Goal: Task Accomplishment & Management: Manage account settings

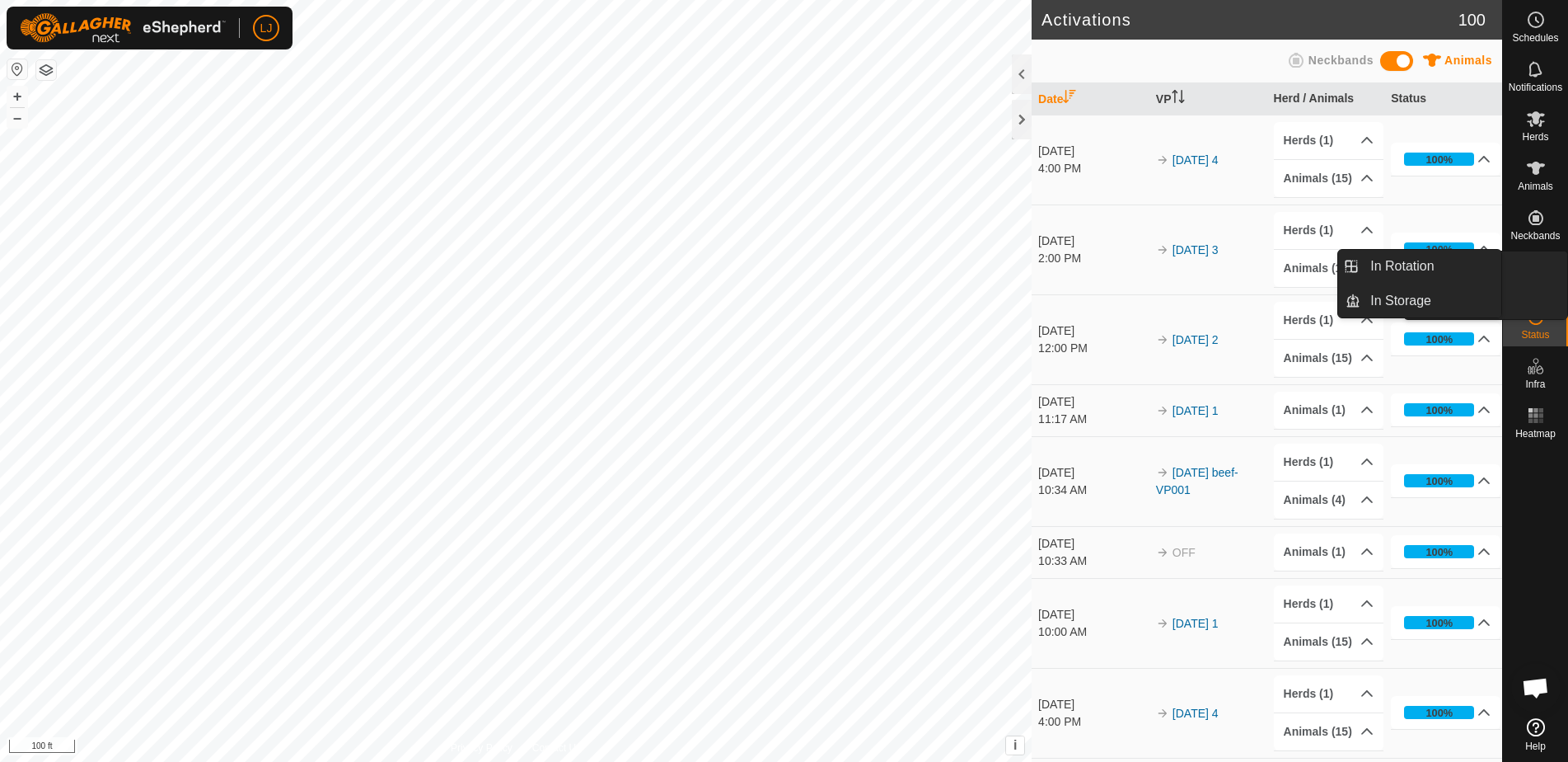
click at [1547, 279] on es-virtualpaddocks-svg-icon at bounding box center [1536, 267] width 30 height 26
click at [1440, 269] on link "In Rotation" at bounding box center [1431, 266] width 141 height 33
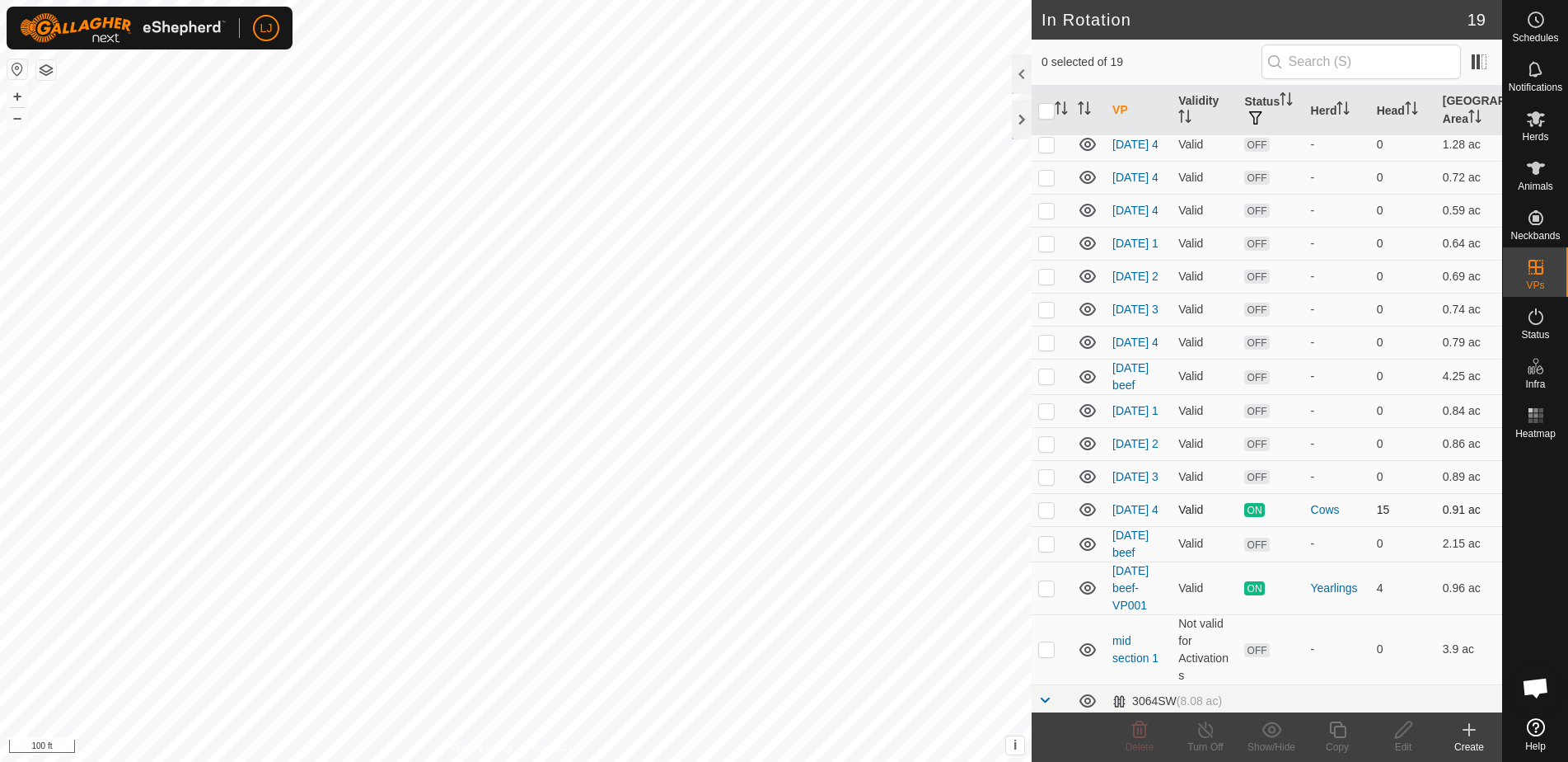
scroll to position [141, 0]
click at [1052, 515] on p-checkbox at bounding box center [1047, 508] width 17 height 13
checkbox input "true"
click at [1218, 724] on turn-off-svg-icon at bounding box center [1205, 729] width 66 height 19
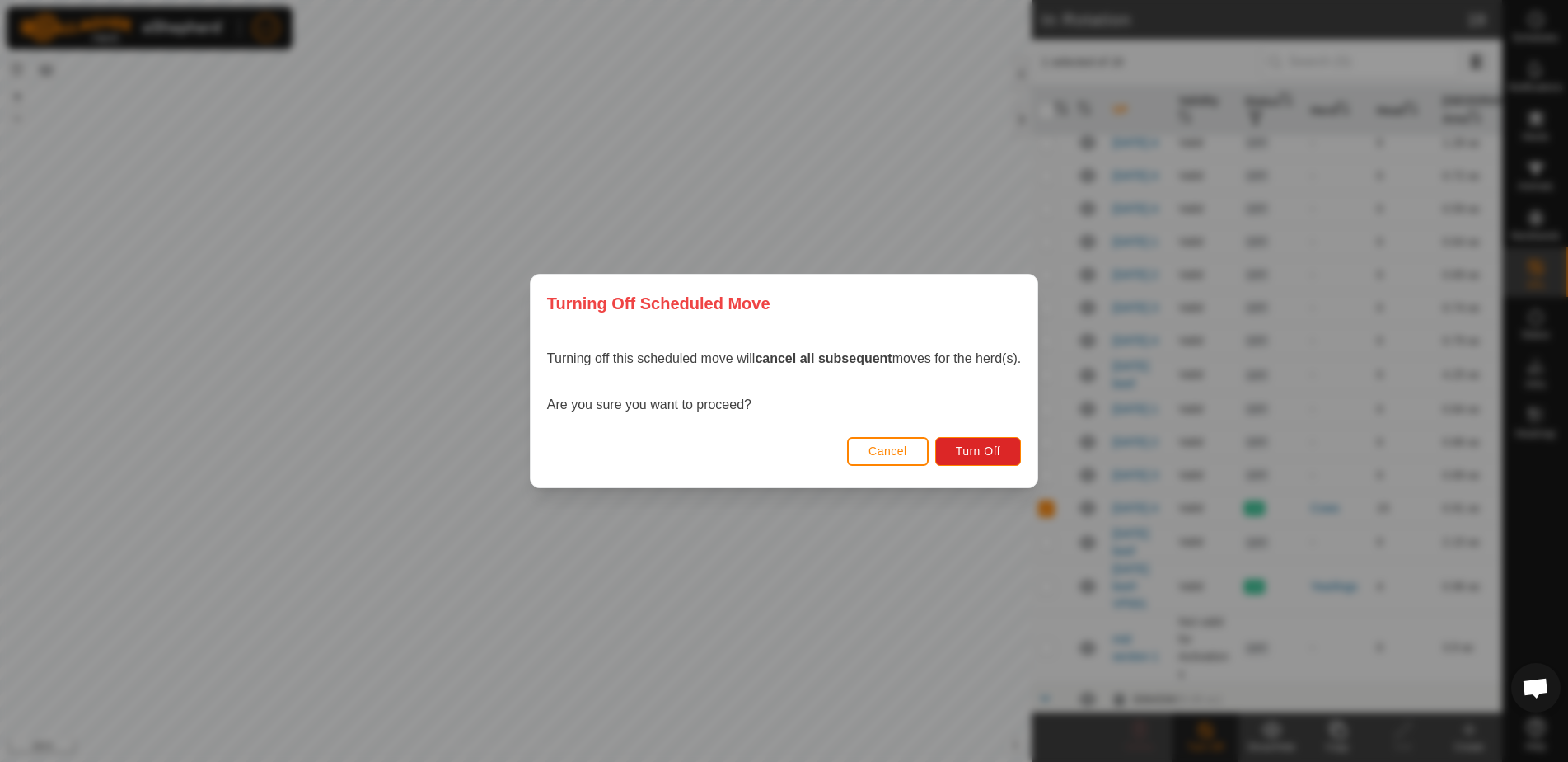
click at [896, 450] on span "Cancel" at bounding box center [888, 451] width 39 height 13
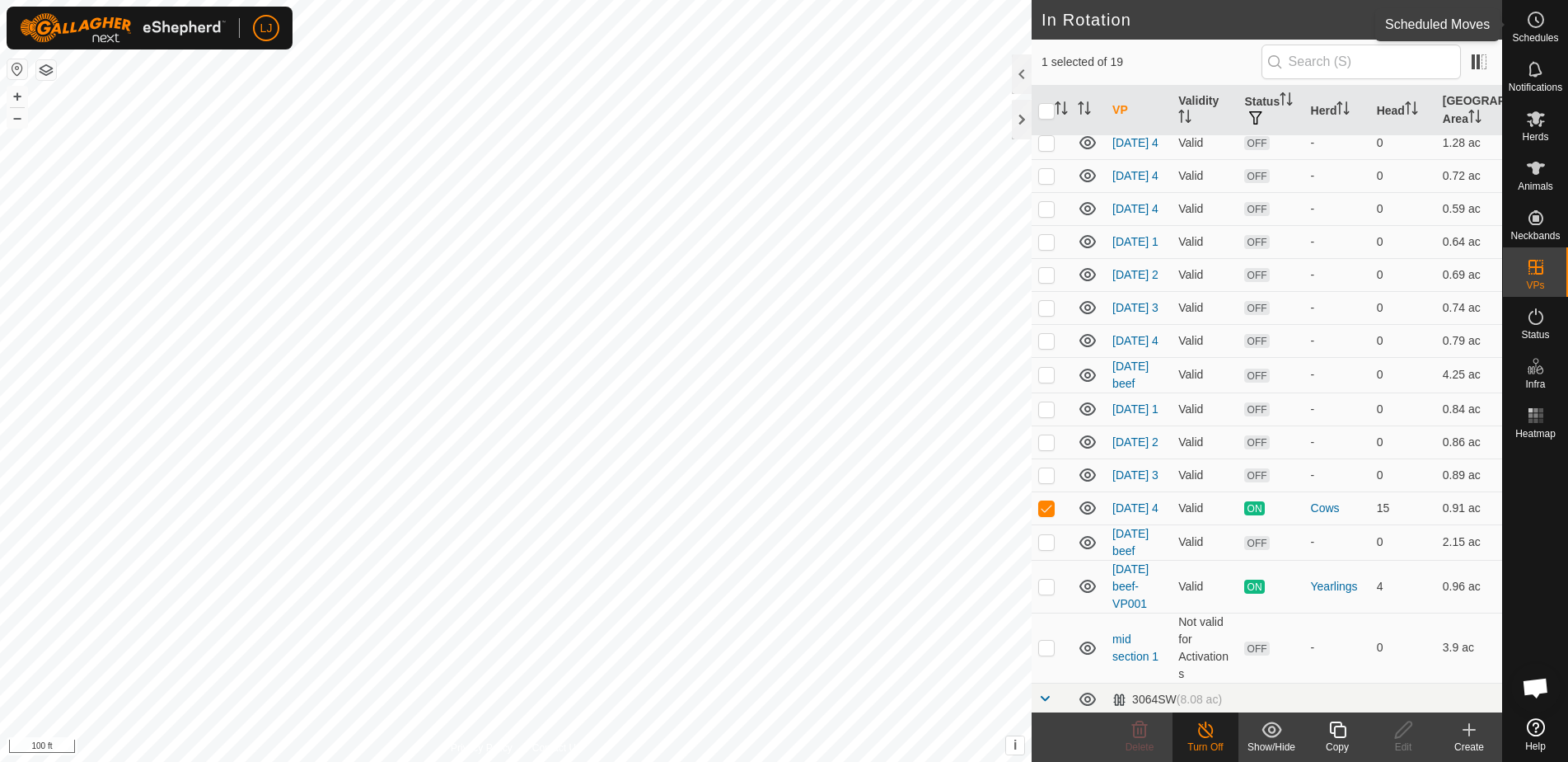
click at [1552, 33] on span "Schedules" at bounding box center [1535, 37] width 46 height 10
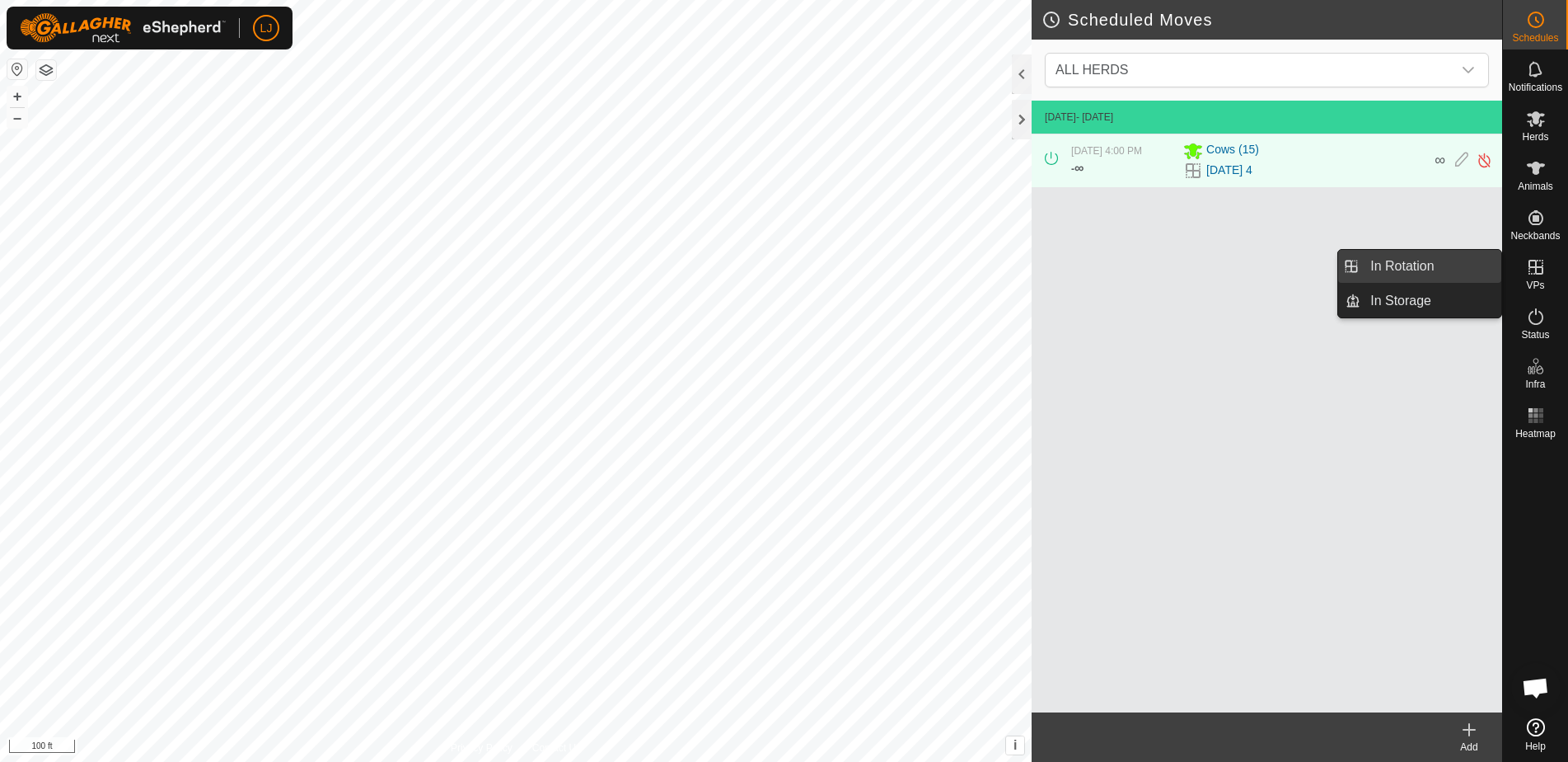
click at [1435, 267] on link "In Rotation" at bounding box center [1431, 266] width 141 height 33
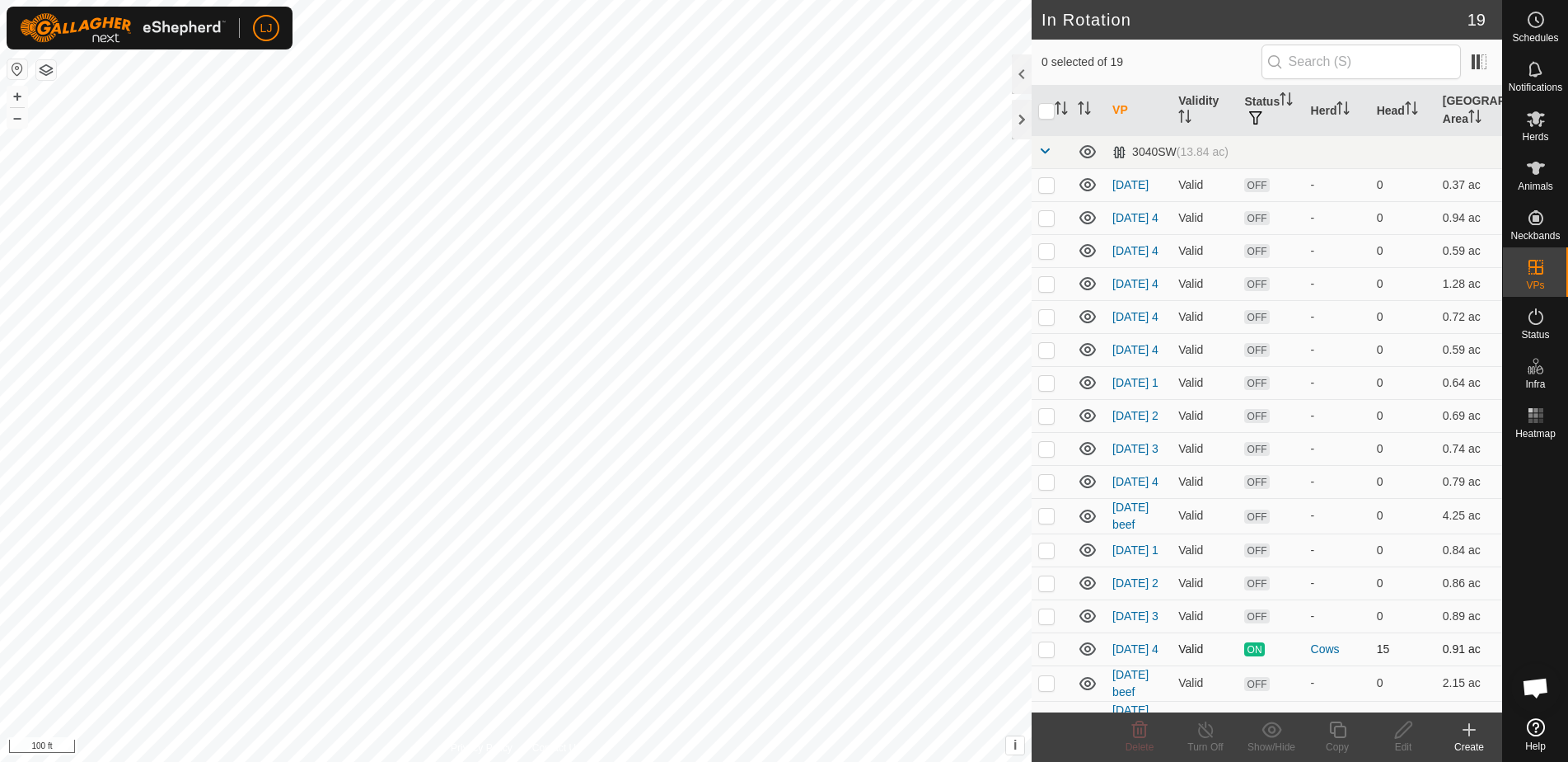
drag, startPoint x: 1051, startPoint y: 680, endPoint x: 1067, endPoint y: 696, distance: 22.6
click at [1051, 656] on p-checkbox at bounding box center [1047, 648] width 17 height 13
checkbox input "true"
click at [1344, 736] on icon at bounding box center [1337, 729] width 17 height 17
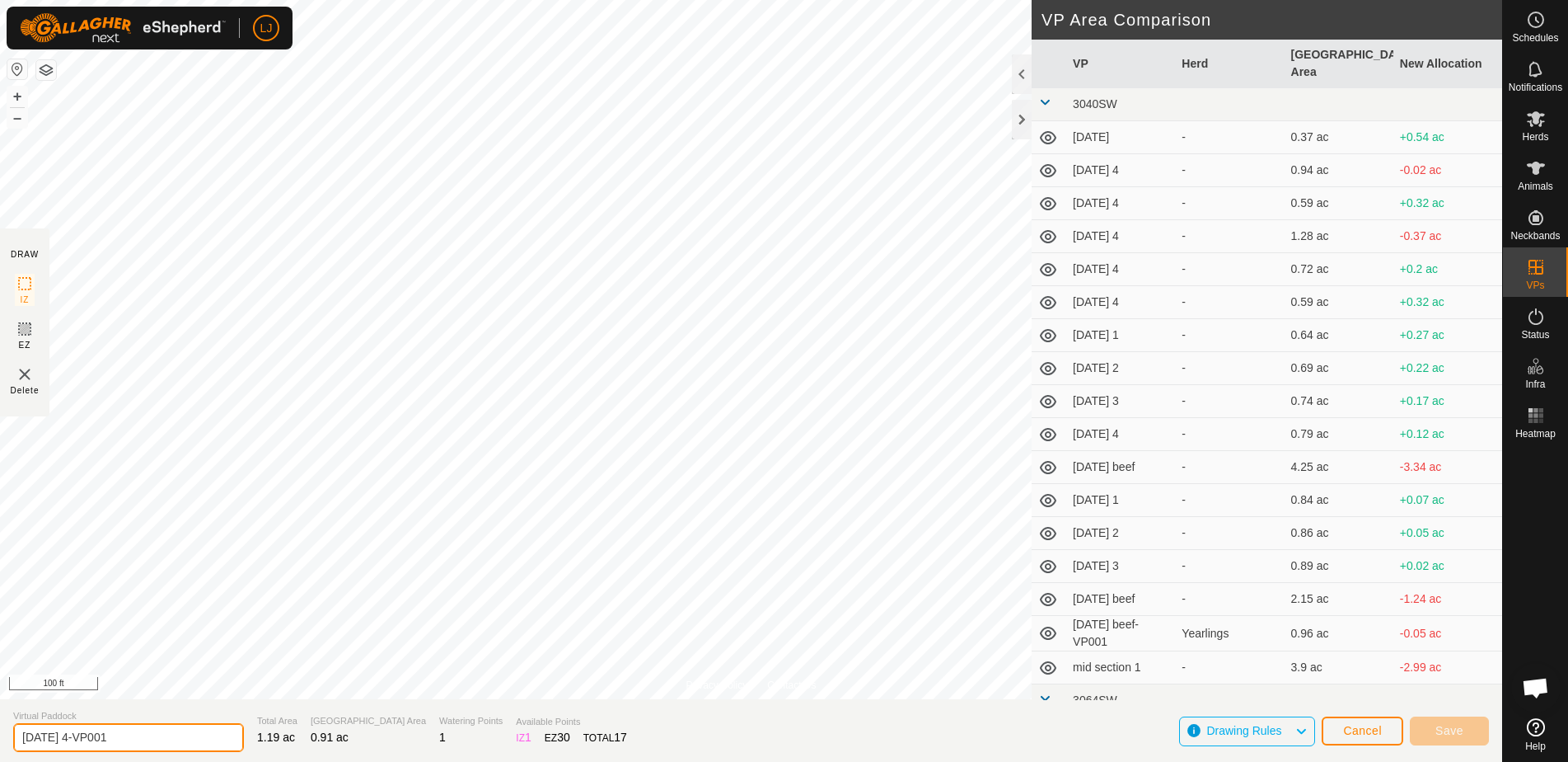
drag, startPoint x: 52, startPoint y: 739, endPoint x: 229, endPoint y: 738, distance: 177.0
click at [229, 738] on section "Virtual Paddock 2025-09-30 4-VP001 Total Area 1.19 ac Grazing Area 0.91 ac Wate…" at bounding box center [751, 730] width 1502 height 62
type input "2025-10-01 1"
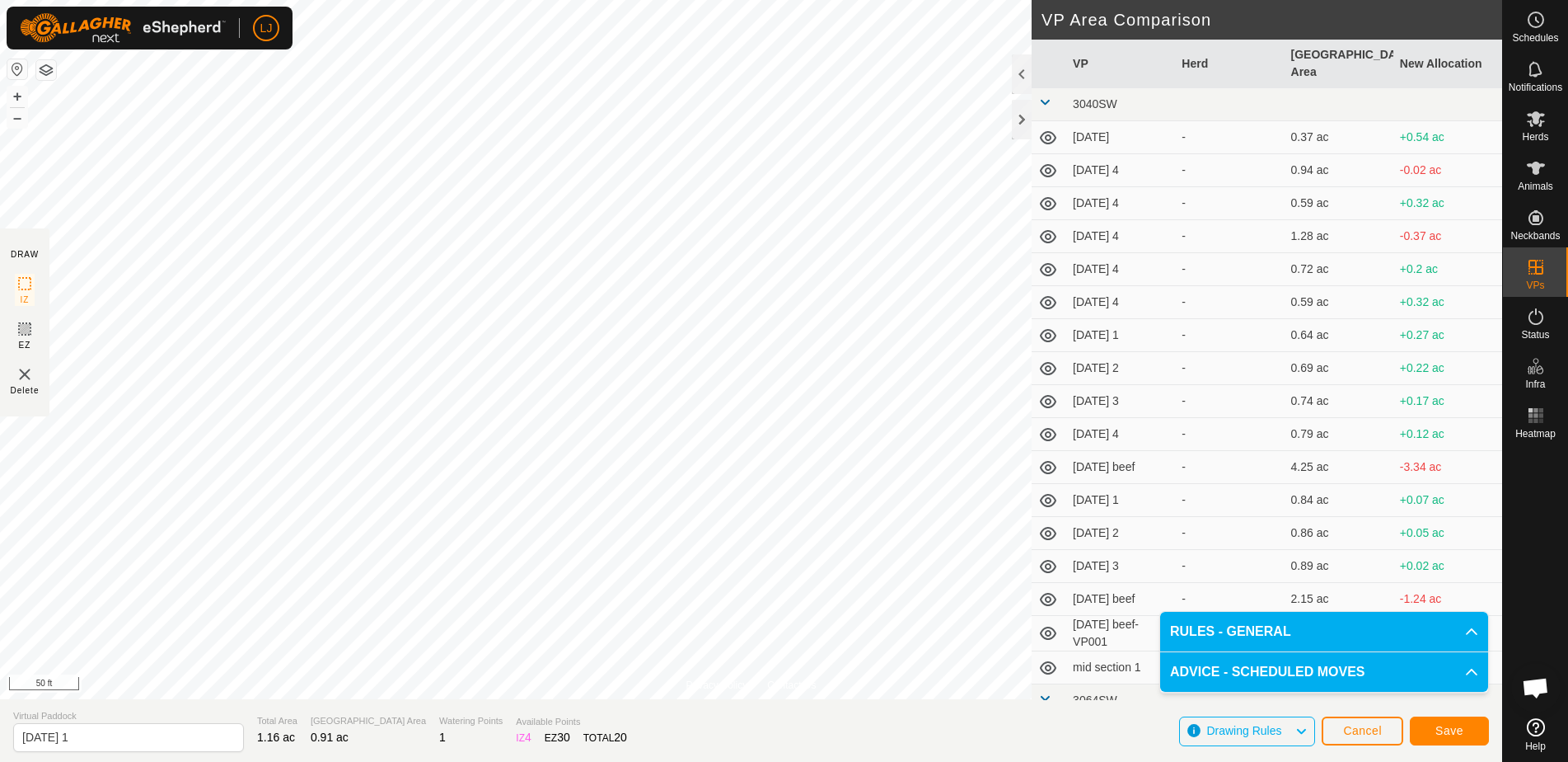
click at [1455, 730] on span "Save" at bounding box center [1449, 730] width 28 height 13
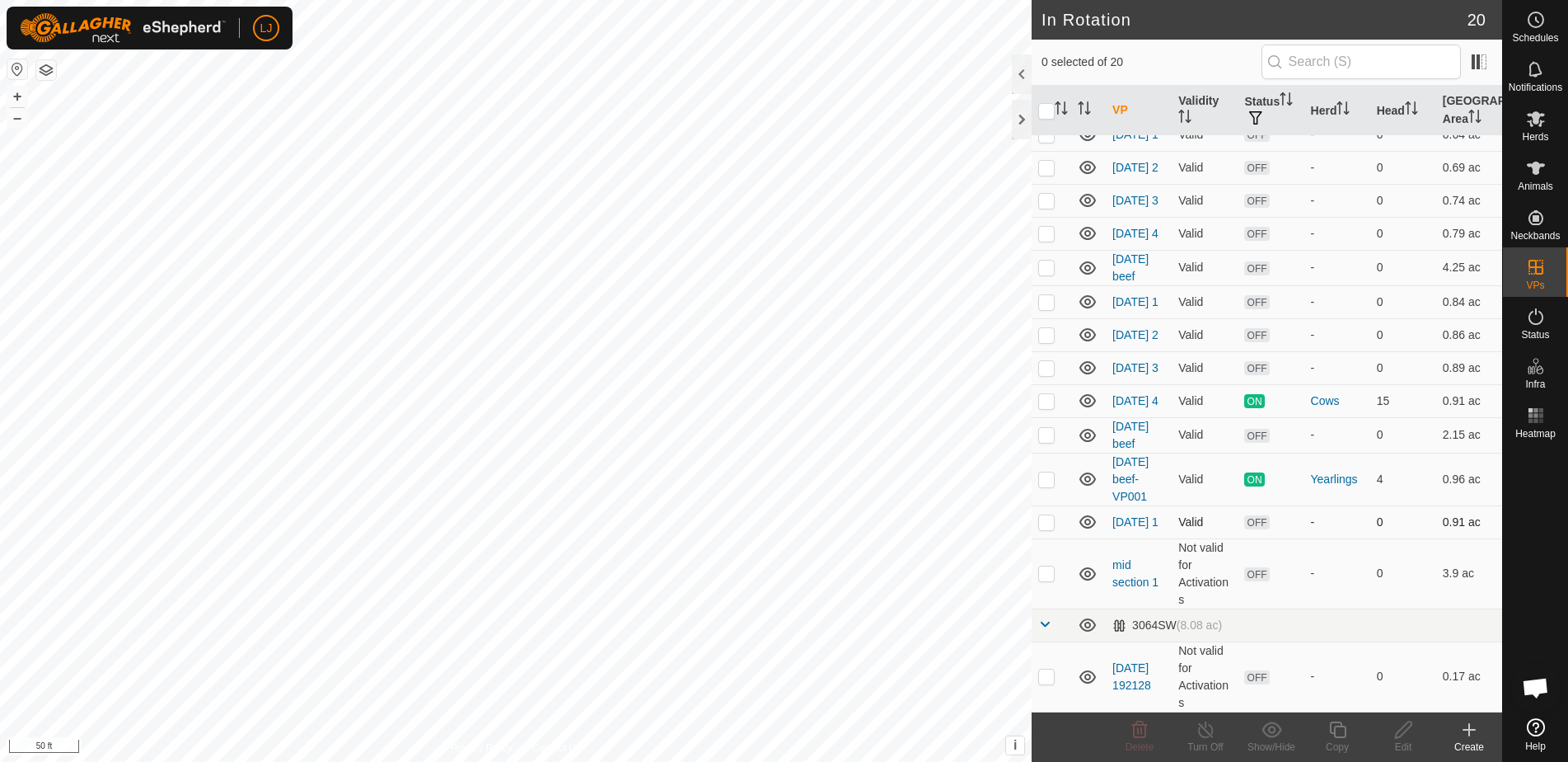
scroll to position [270, 0]
click at [1047, 529] on p-checkbox at bounding box center [1047, 522] width 17 height 13
click at [1039, 529] on p-checkbox at bounding box center [1047, 522] width 17 height 13
checkbox input "false"
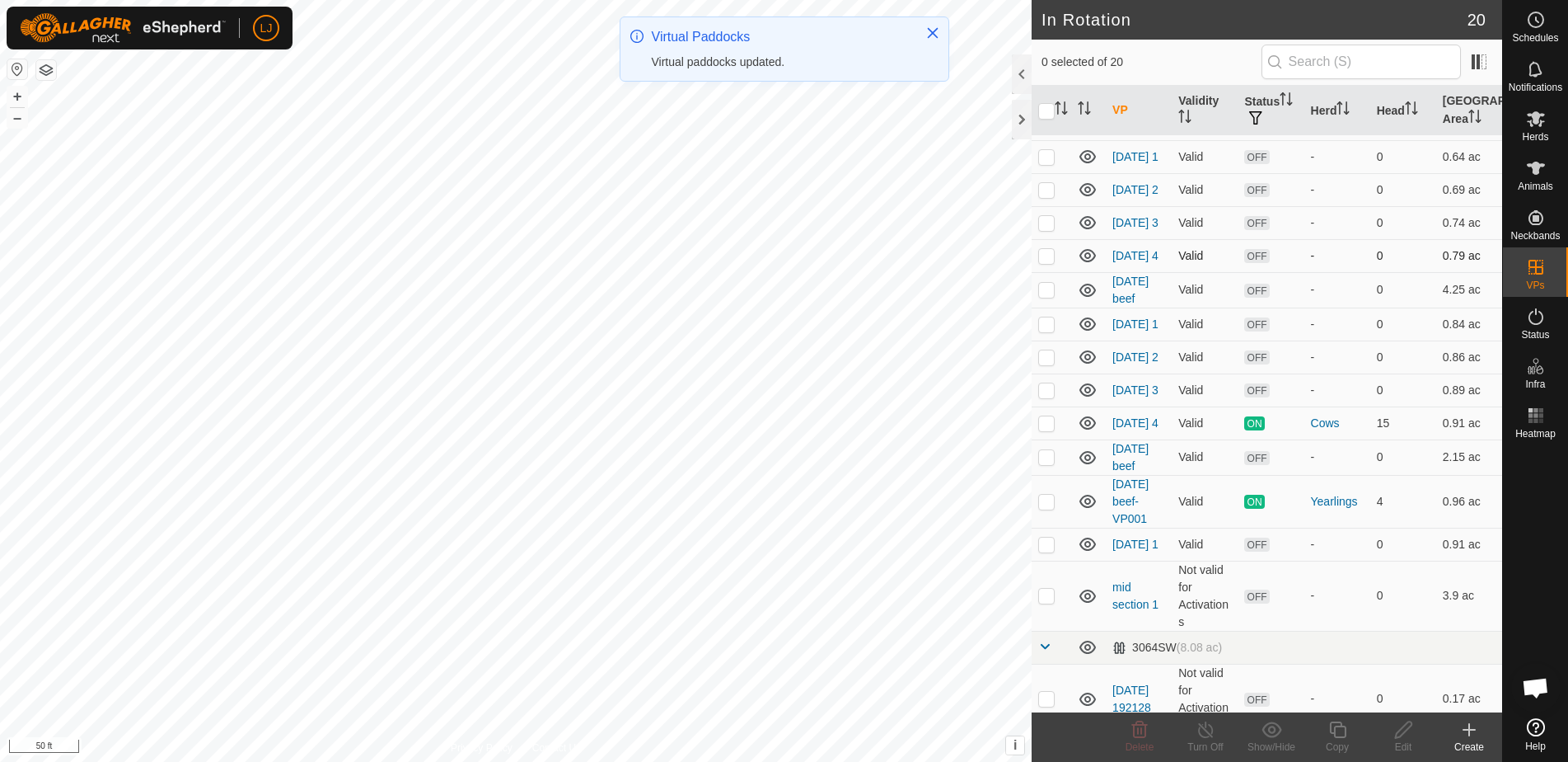
scroll to position [210, 0]
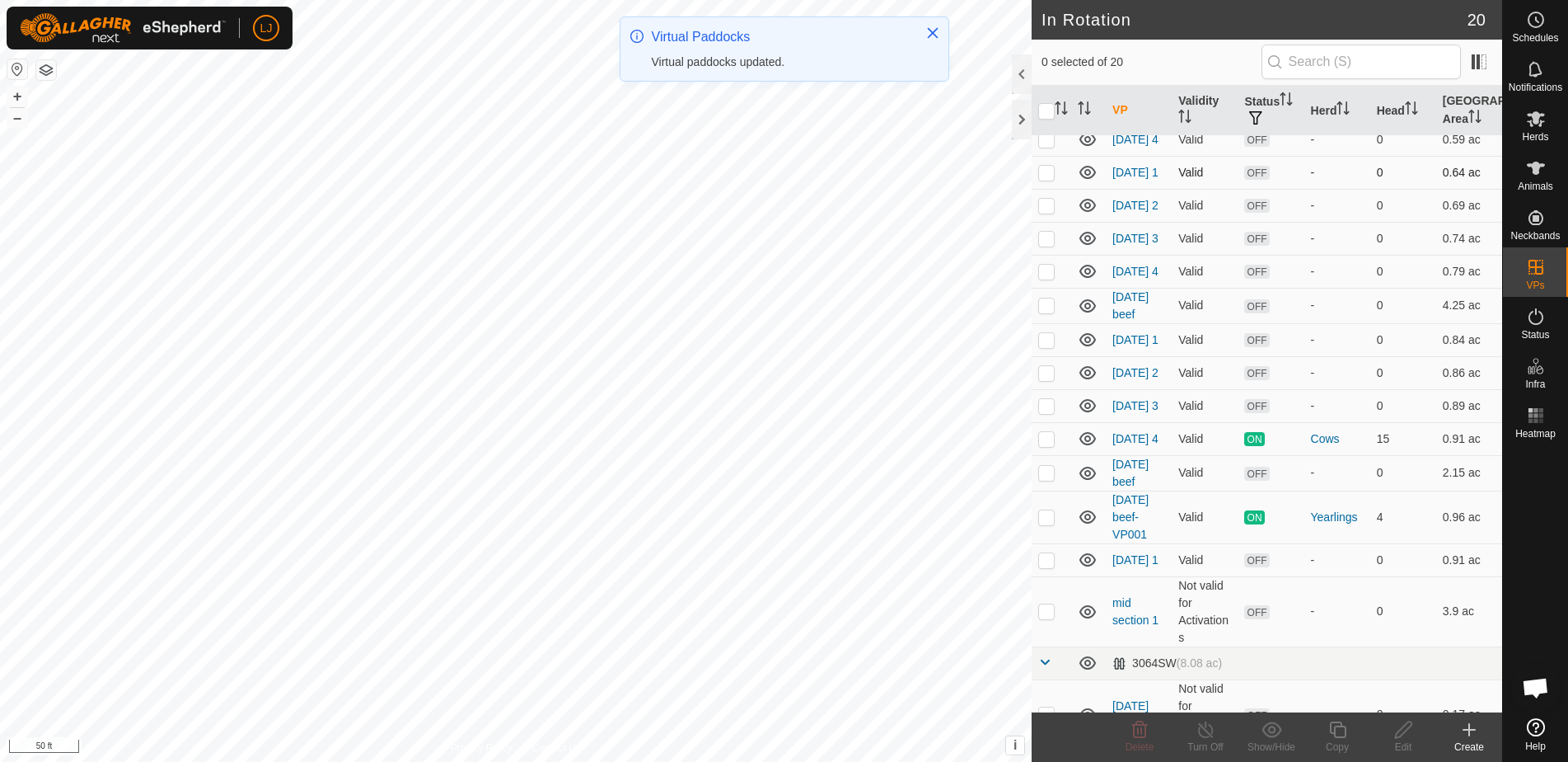
click at [1049, 179] on p-checkbox at bounding box center [1047, 172] width 17 height 13
checkbox input "true"
click at [1051, 212] on p-checkbox at bounding box center [1047, 205] width 17 height 13
checkbox input "true"
click at [1052, 245] on p-checkbox at bounding box center [1047, 238] width 17 height 13
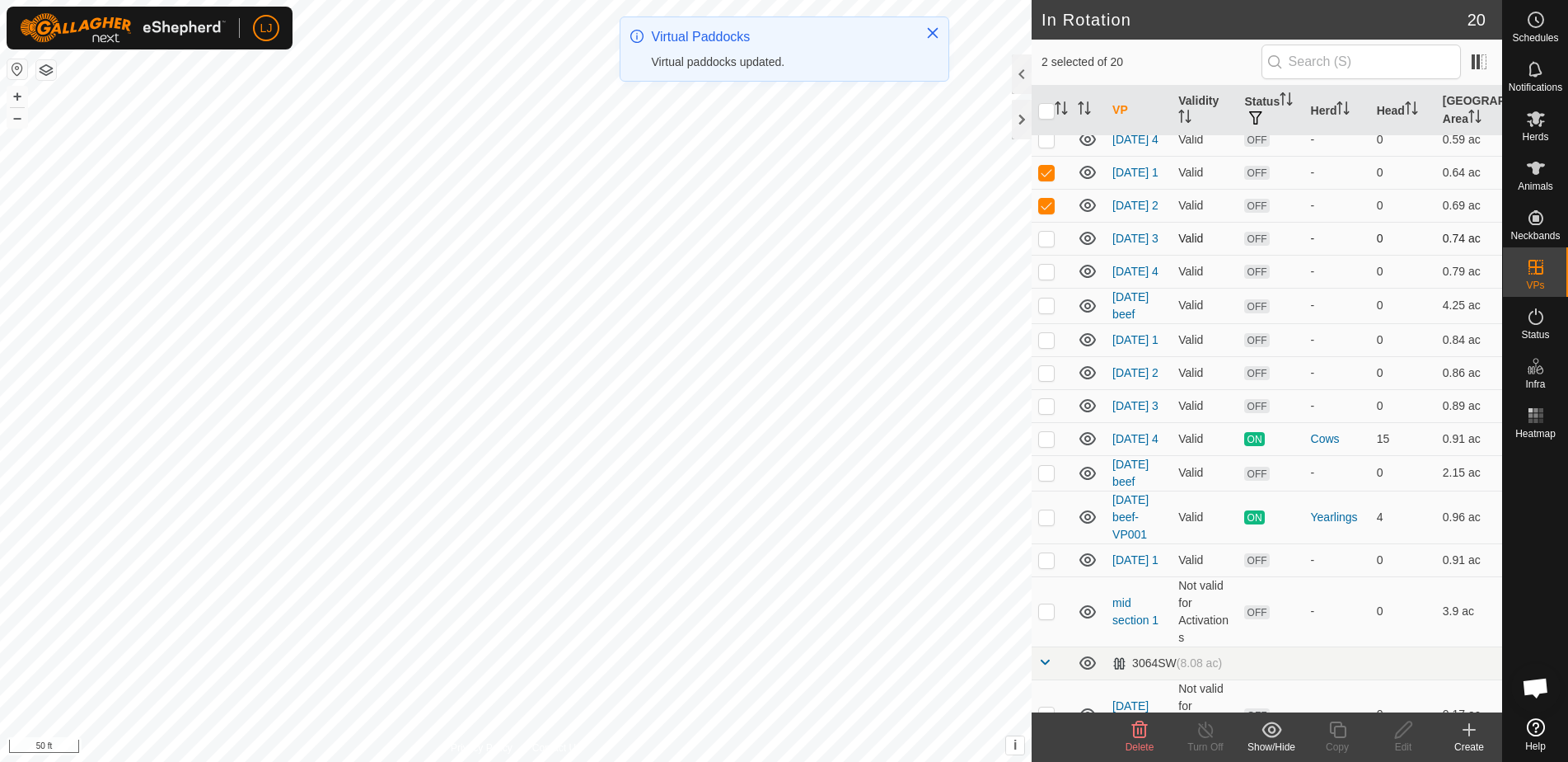
checkbox input "true"
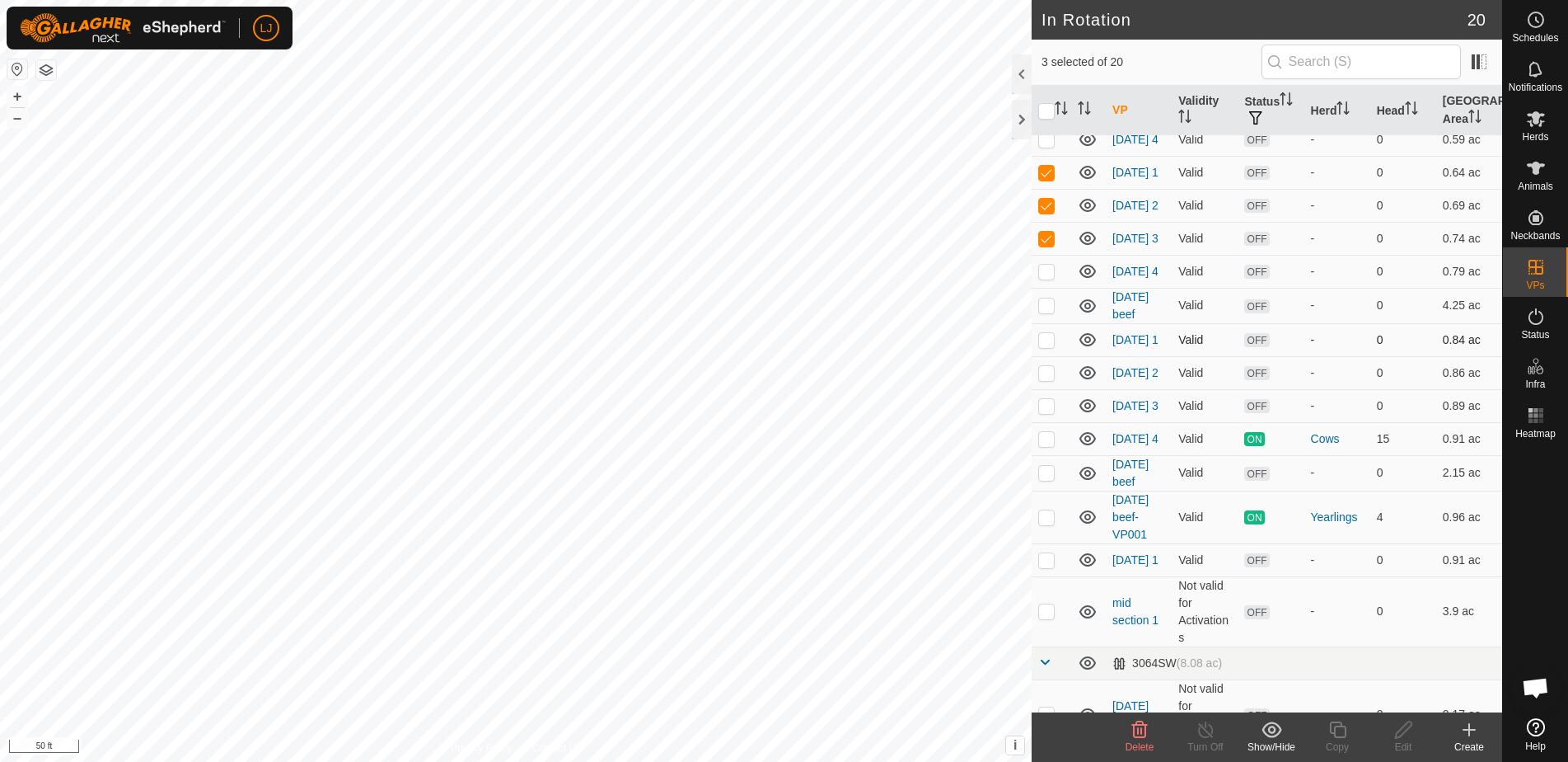
drag, startPoint x: 1053, startPoint y: 363, endPoint x: 1054, endPoint y: 381, distance: 18.0
click at [1053, 347] on p-checkbox at bounding box center [1047, 340] width 17 height 13
checkbox input "true"
click at [1051, 379] on p-checkbox at bounding box center [1047, 372] width 17 height 13
checkbox input "true"
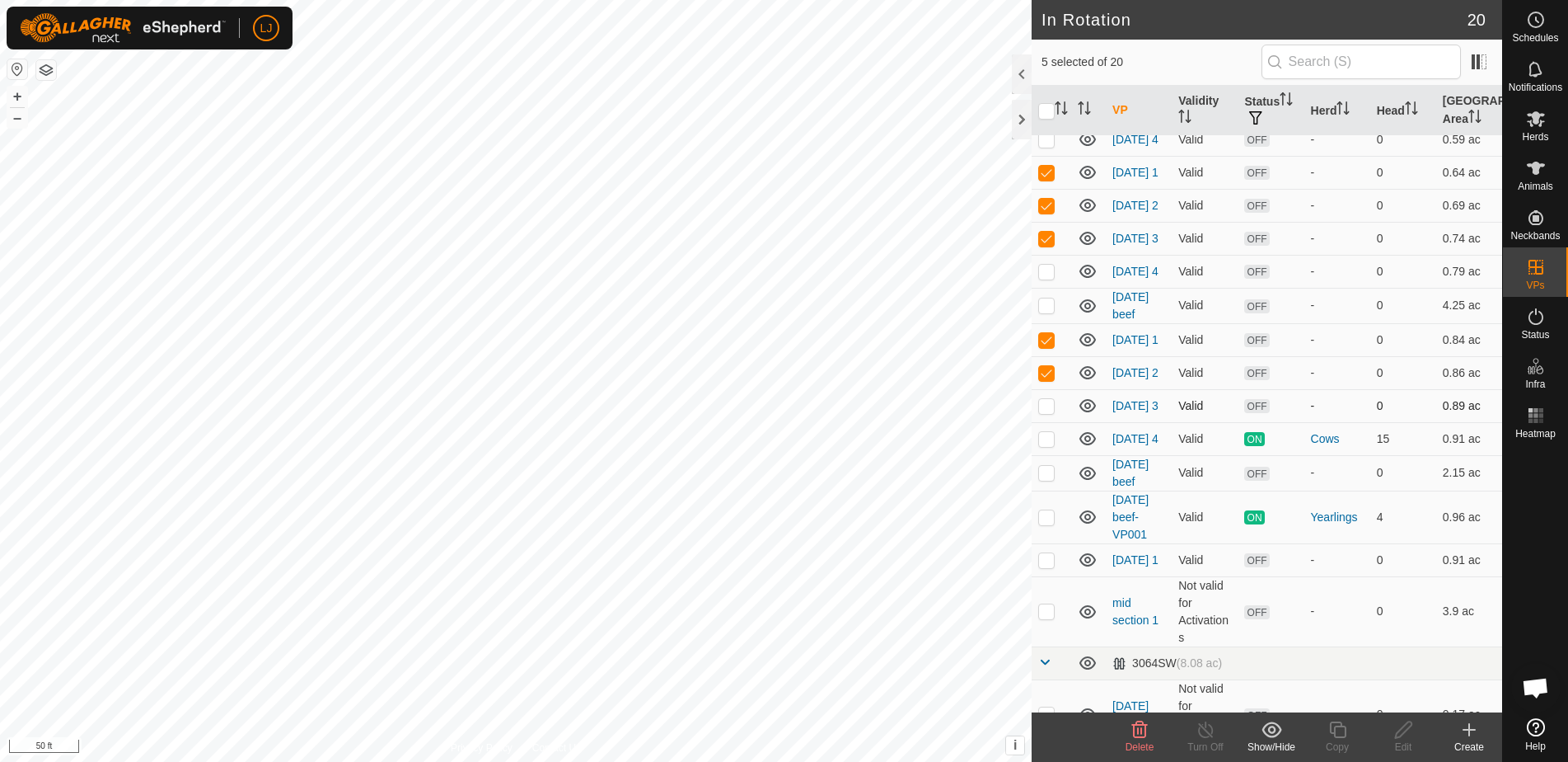
click at [1046, 412] on p-checkbox at bounding box center [1047, 405] width 17 height 13
checkbox input "true"
click at [1134, 729] on icon at bounding box center [1140, 729] width 16 height 17
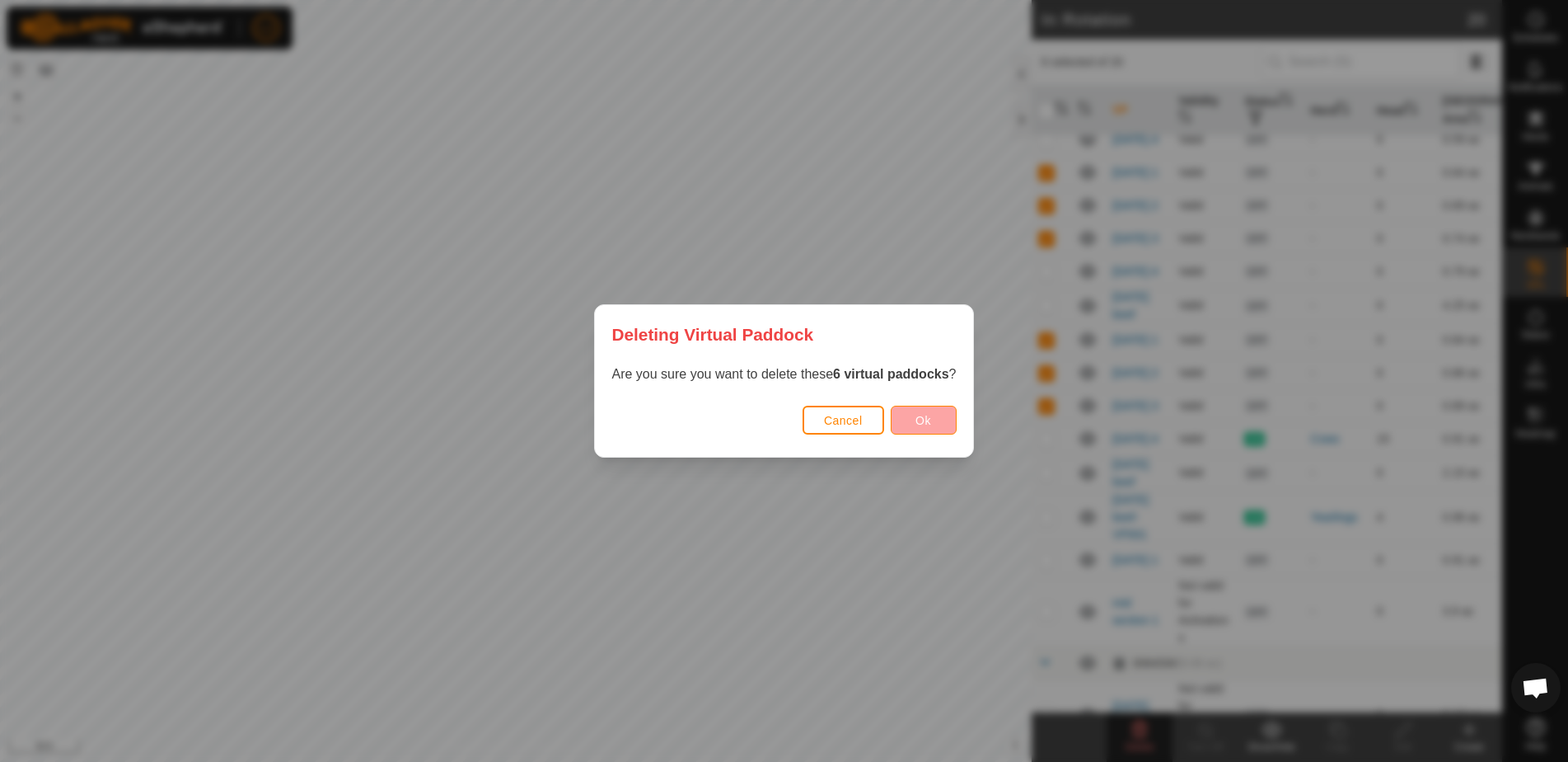
click at [921, 423] on span "Ok" at bounding box center [923, 420] width 16 height 13
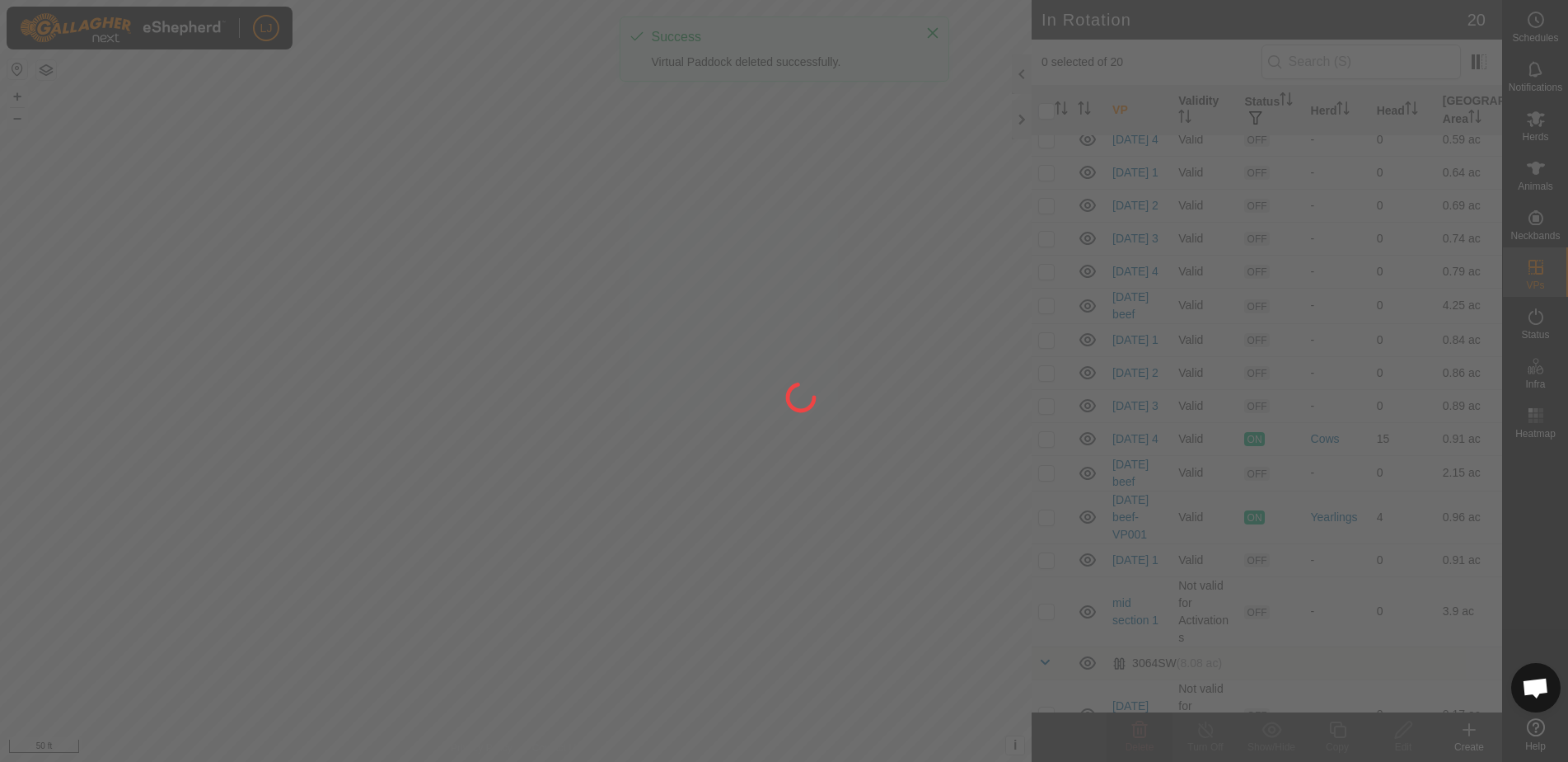
checkbox input "false"
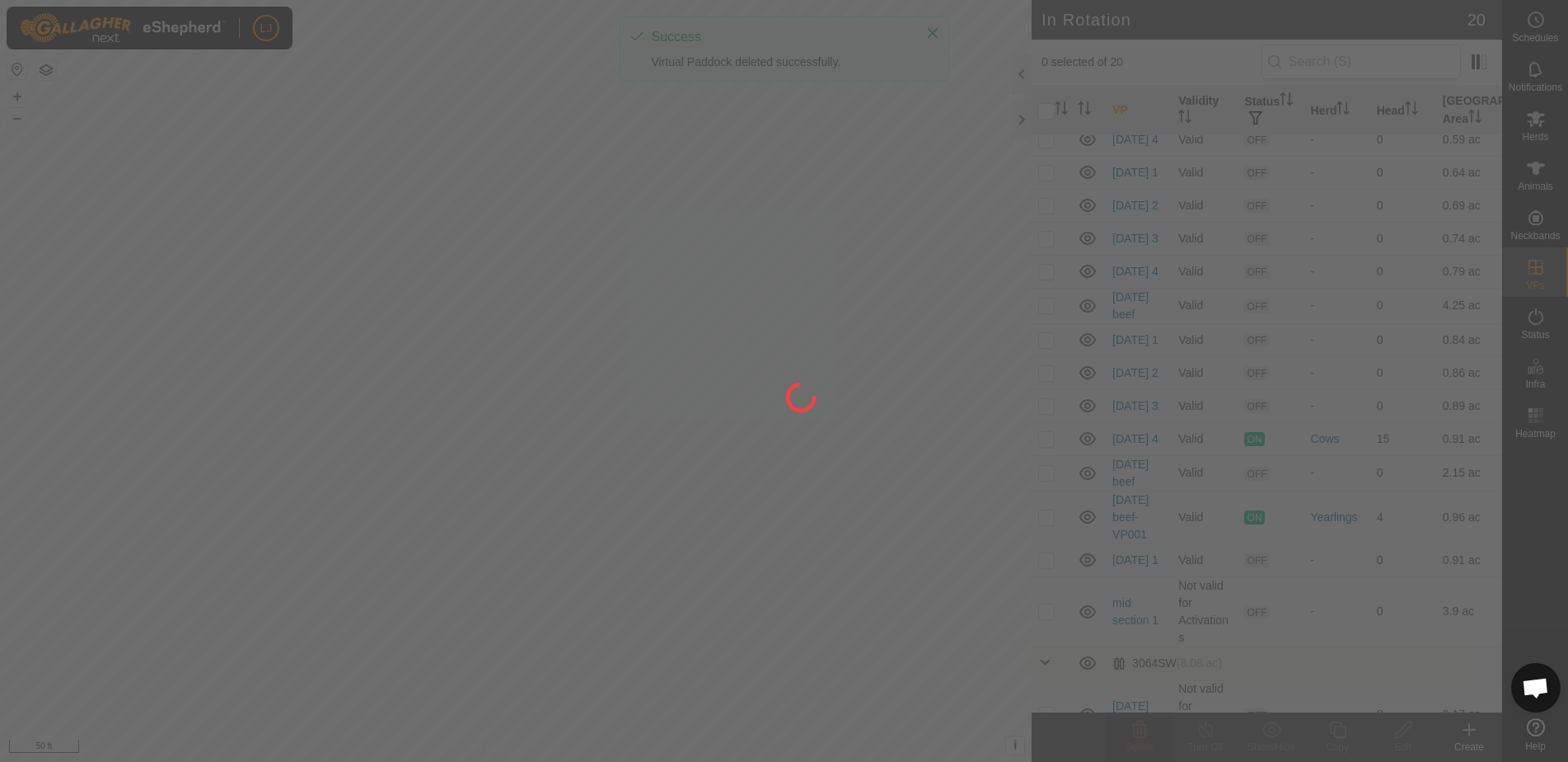
checkbox input "false"
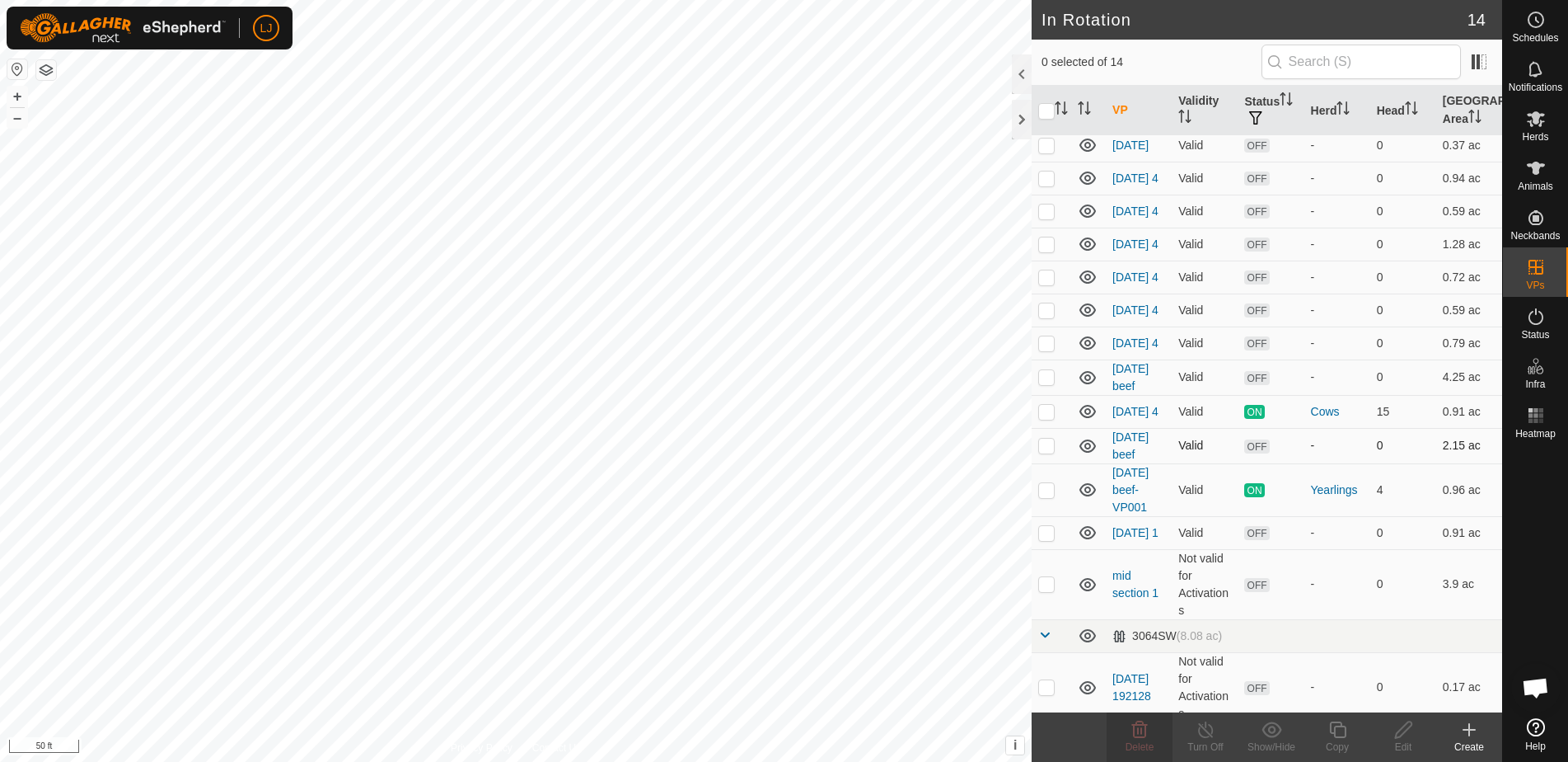
scroll to position [0, 0]
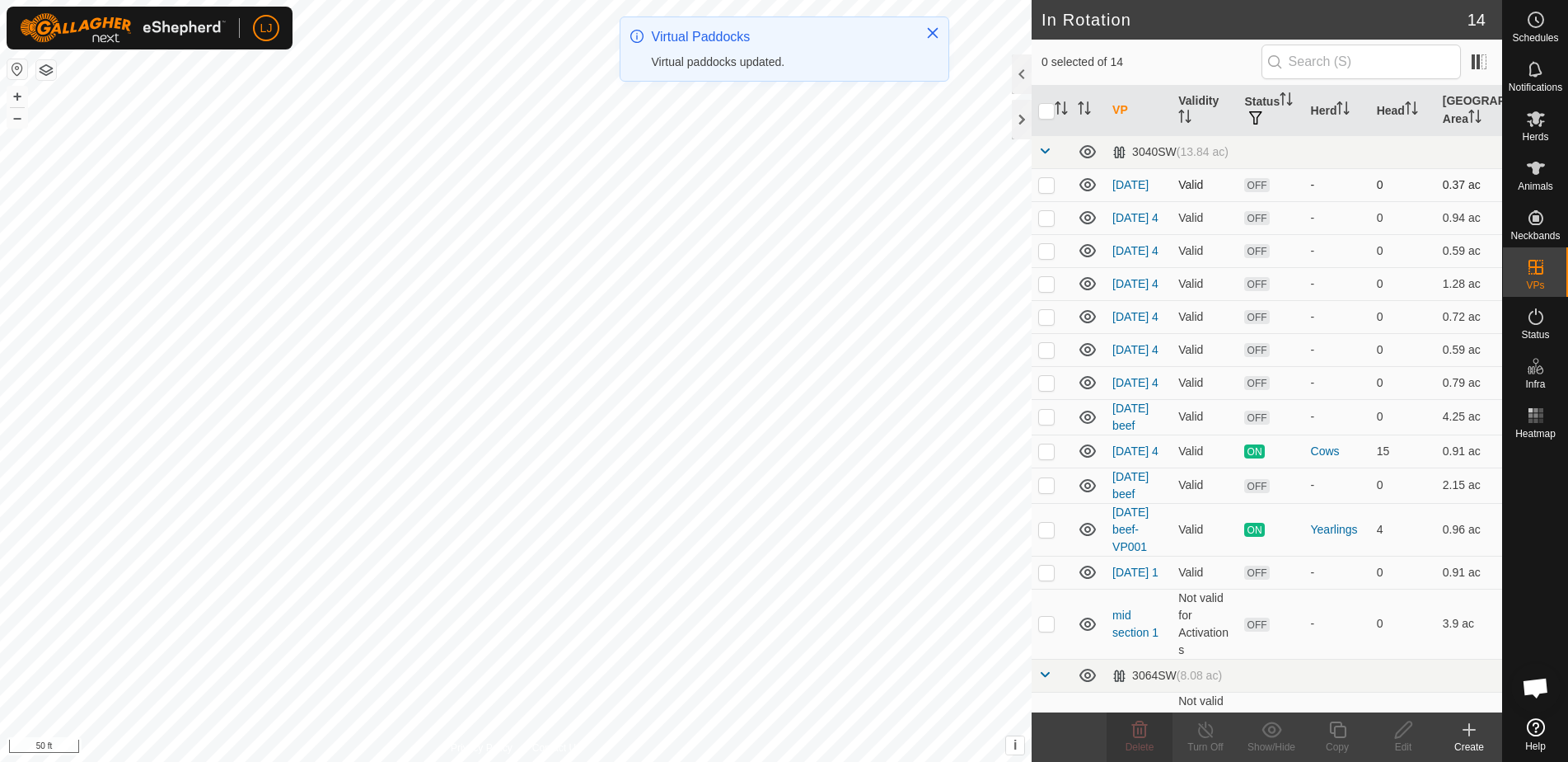
click at [1046, 190] on p-checkbox at bounding box center [1047, 184] width 17 height 13
checkbox input "false"
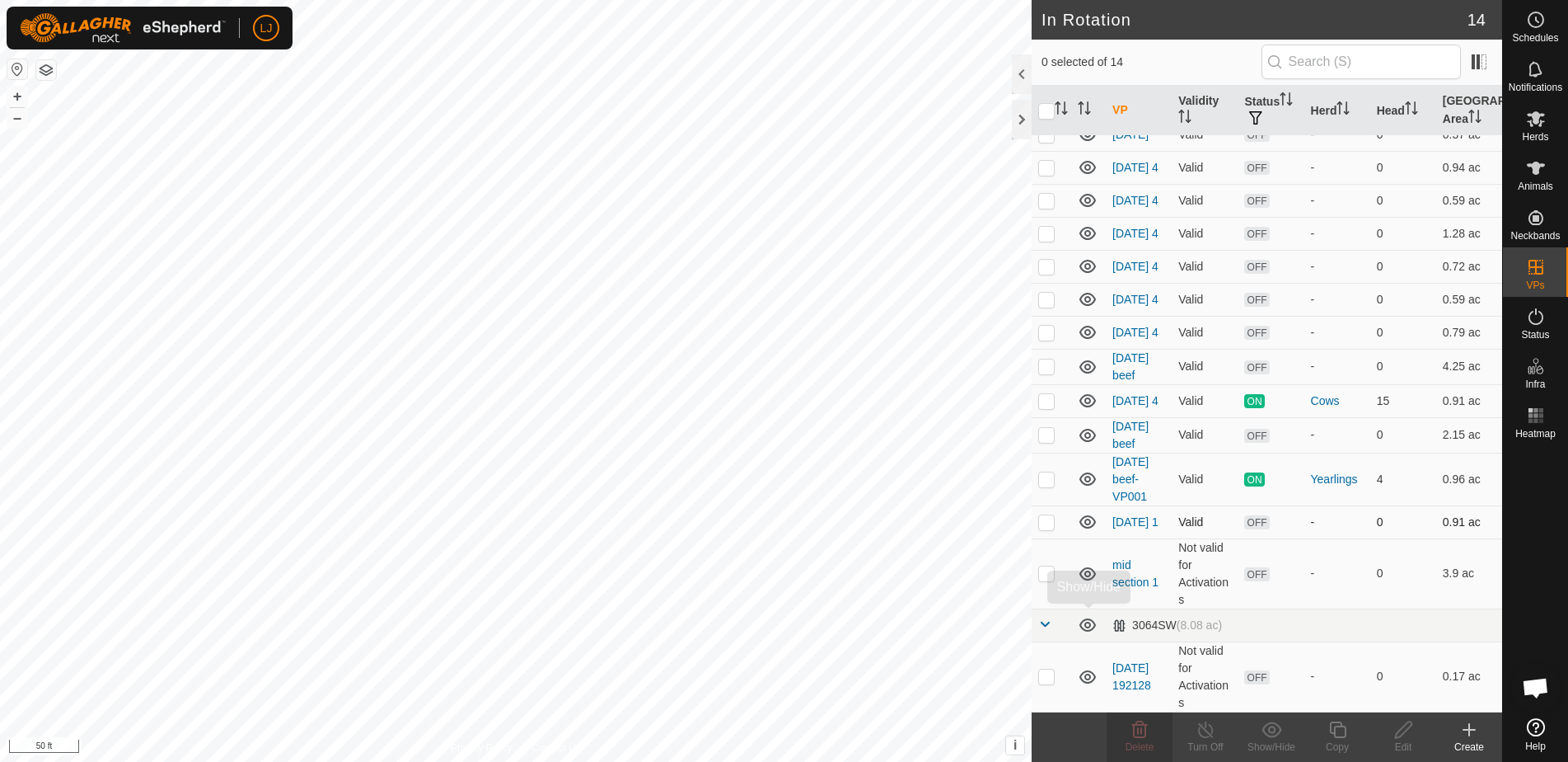
scroll to position [73, 0]
click at [1045, 526] on p-checkbox at bounding box center [1047, 522] width 17 height 13
checkbox input "true"
click at [1332, 731] on icon at bounding box center [1337, 729] width 20 height 19
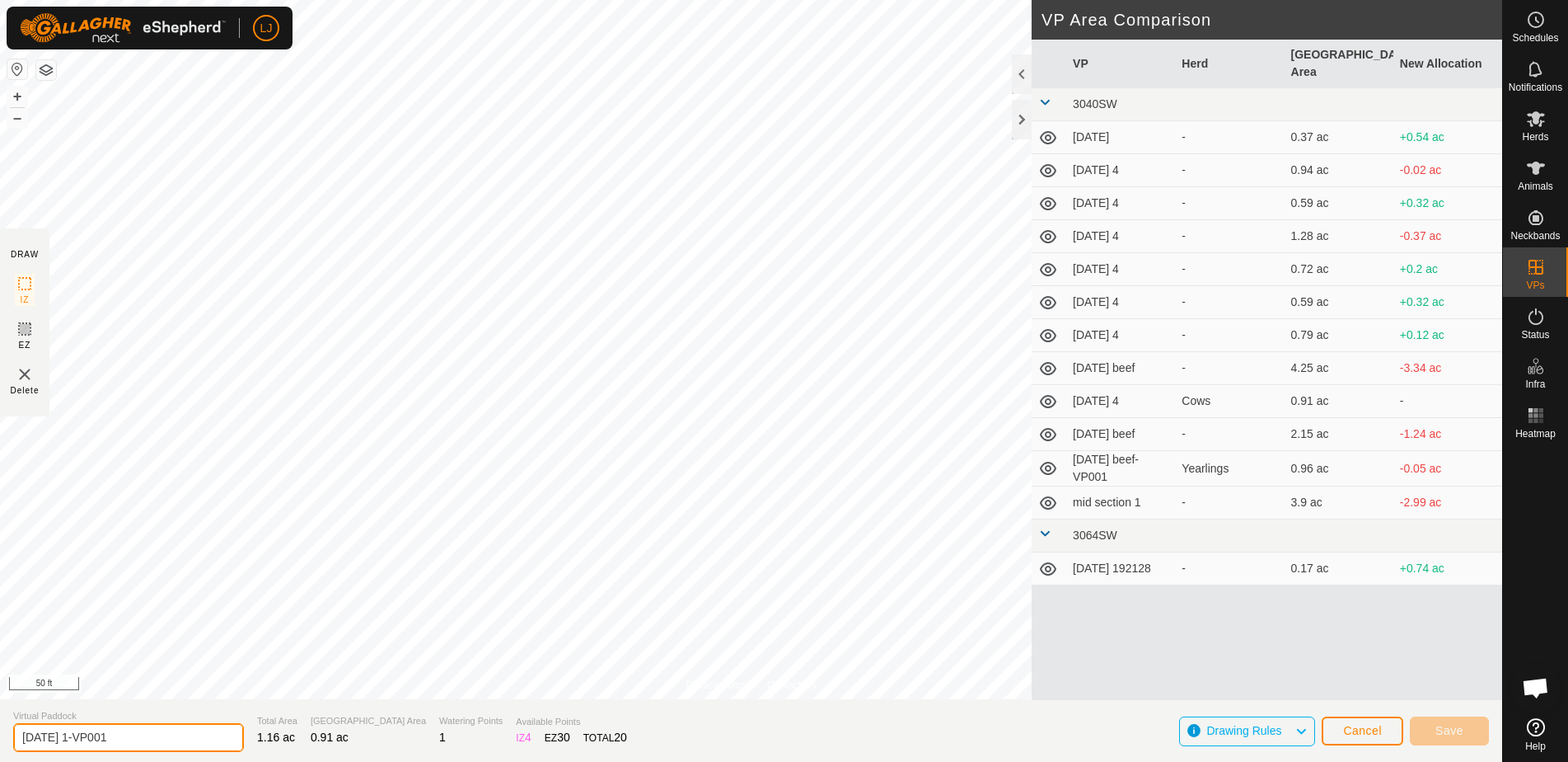
drag, startPoint x: 85, startPoint y: 739, endPoint x: 211, endPoint y: 739, distance: 126.0
click at [208, 739] on section "Virtual Paddock 2025-10-01 1-VP001 Total Area 1.16 ac Grazing Area 0.91 ac Wate…" at bounding box center [751, 730] width 1502 height 62
type input "2025-10-01 2"
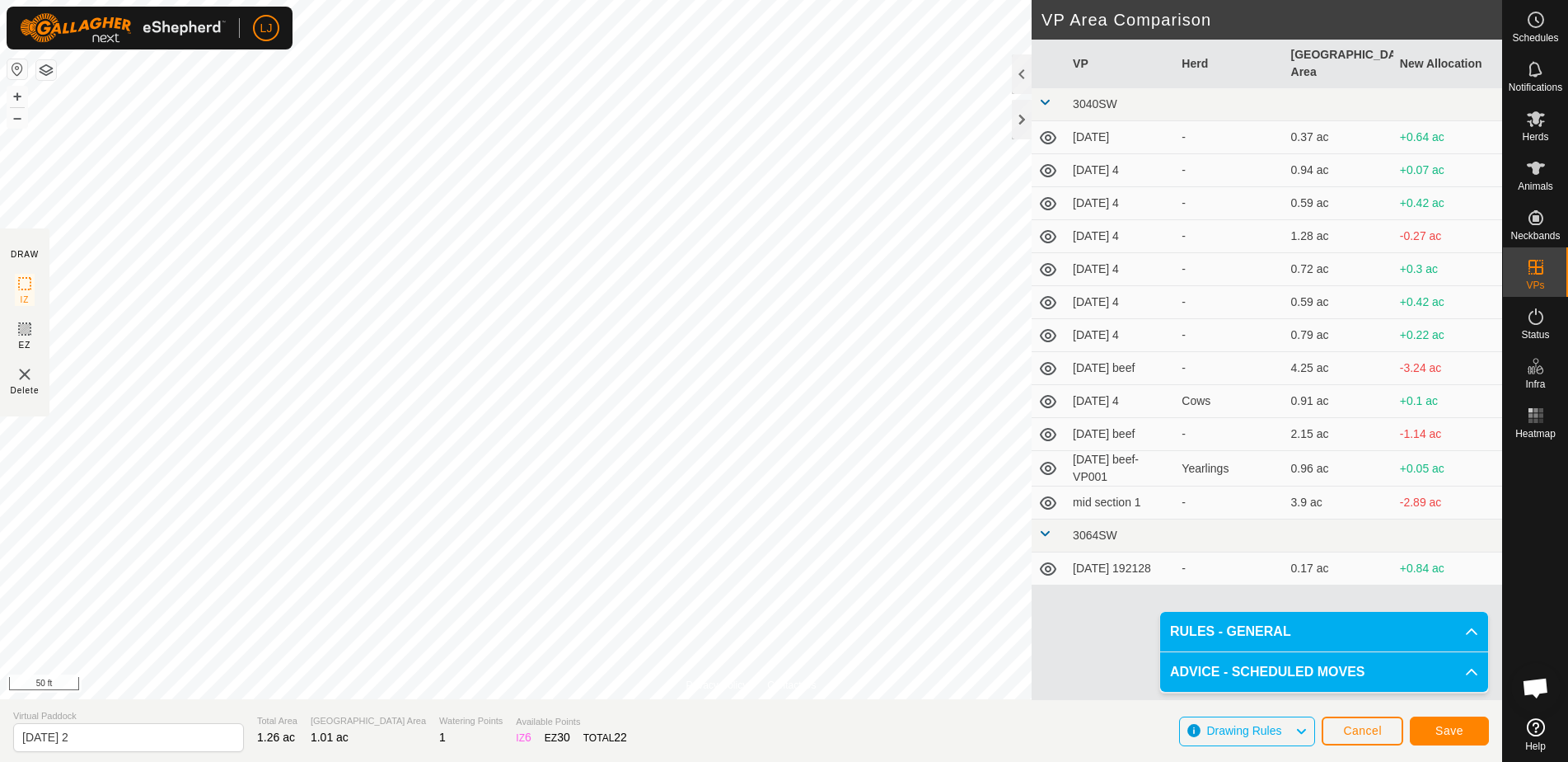
click at [1472, 726] on button "Save" at bounding box center [1449, 730] width 79 height 29
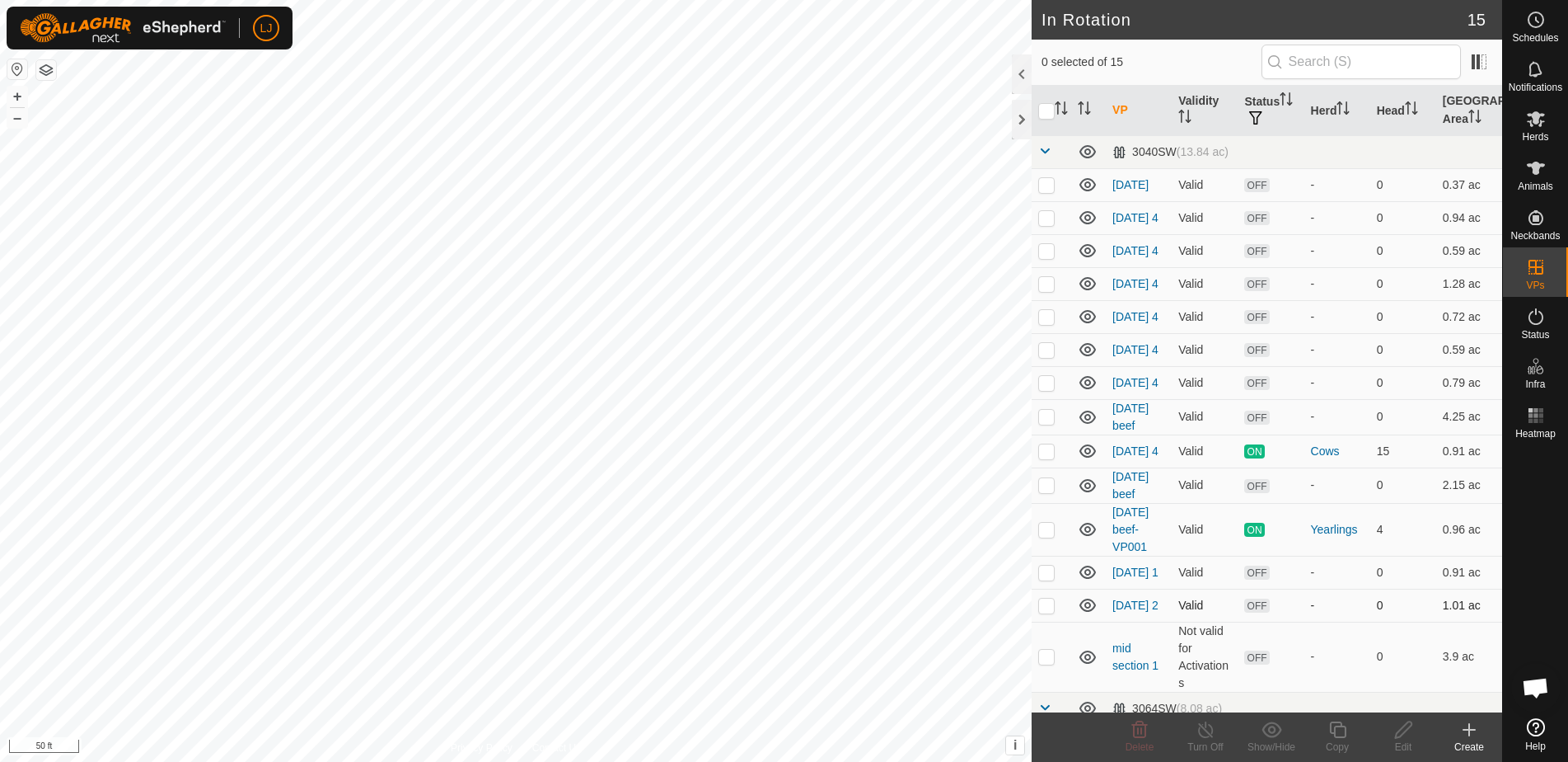
click at [1048, 612] on p-checkbox at bounding box center [1047, 604] width 17 height 13
checkbox input "true"
click at [1338, 735] on icon at bounding box center [1337, 729] width 20 height 19
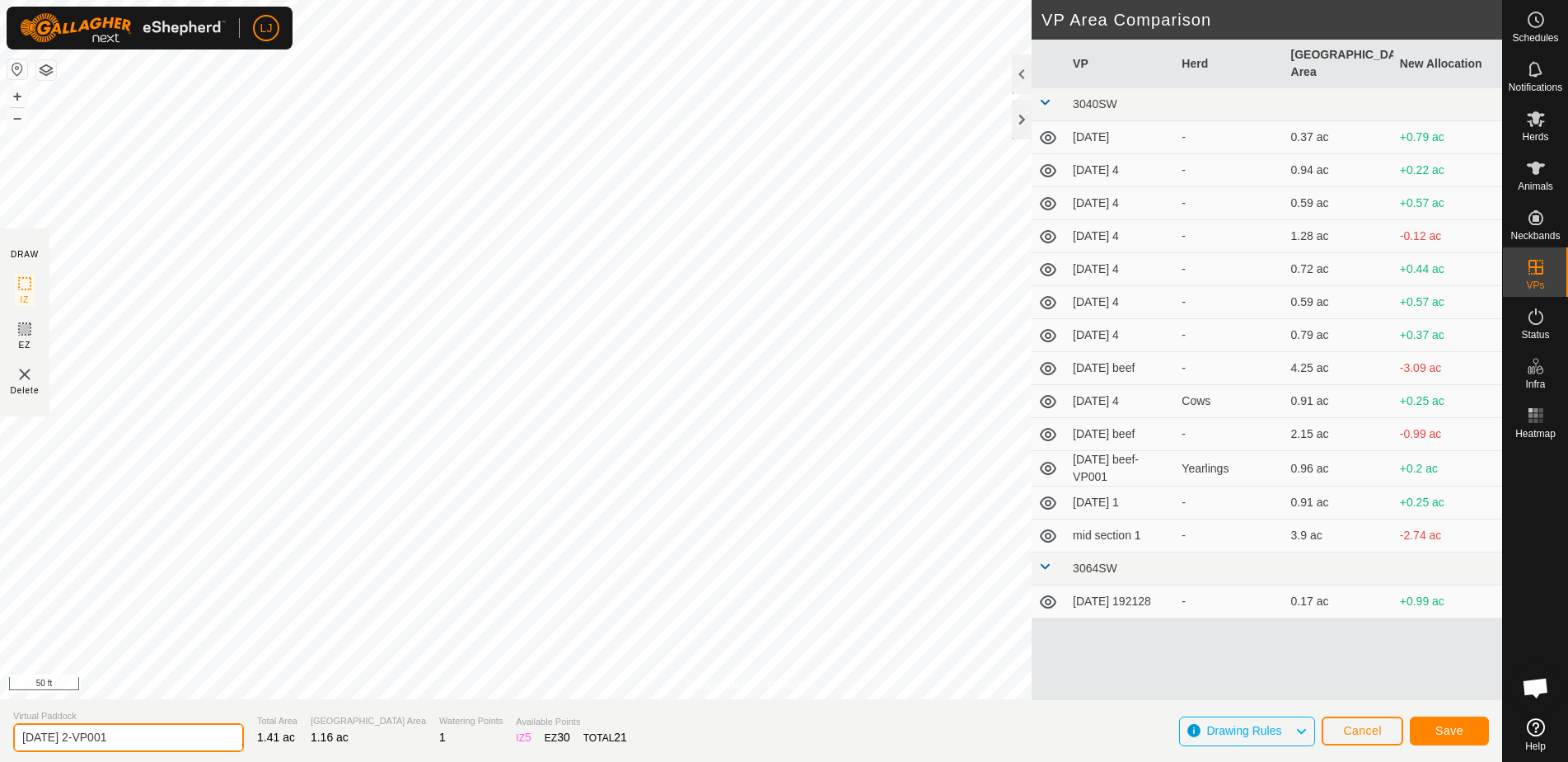
drag, startPoint x: 85, startPoint y: 735, endPoint x: 240, endPoint y: 734, distance: 155.0
click at [227, 734] on section "Virtual Paddock 2025-10-01 2-VP001 Total Area 1.41 ac Grazing Area 1.16 ac Wate…" at bounding box center [751, 730] width 1502 height 62
type input "2025-10-01 3"
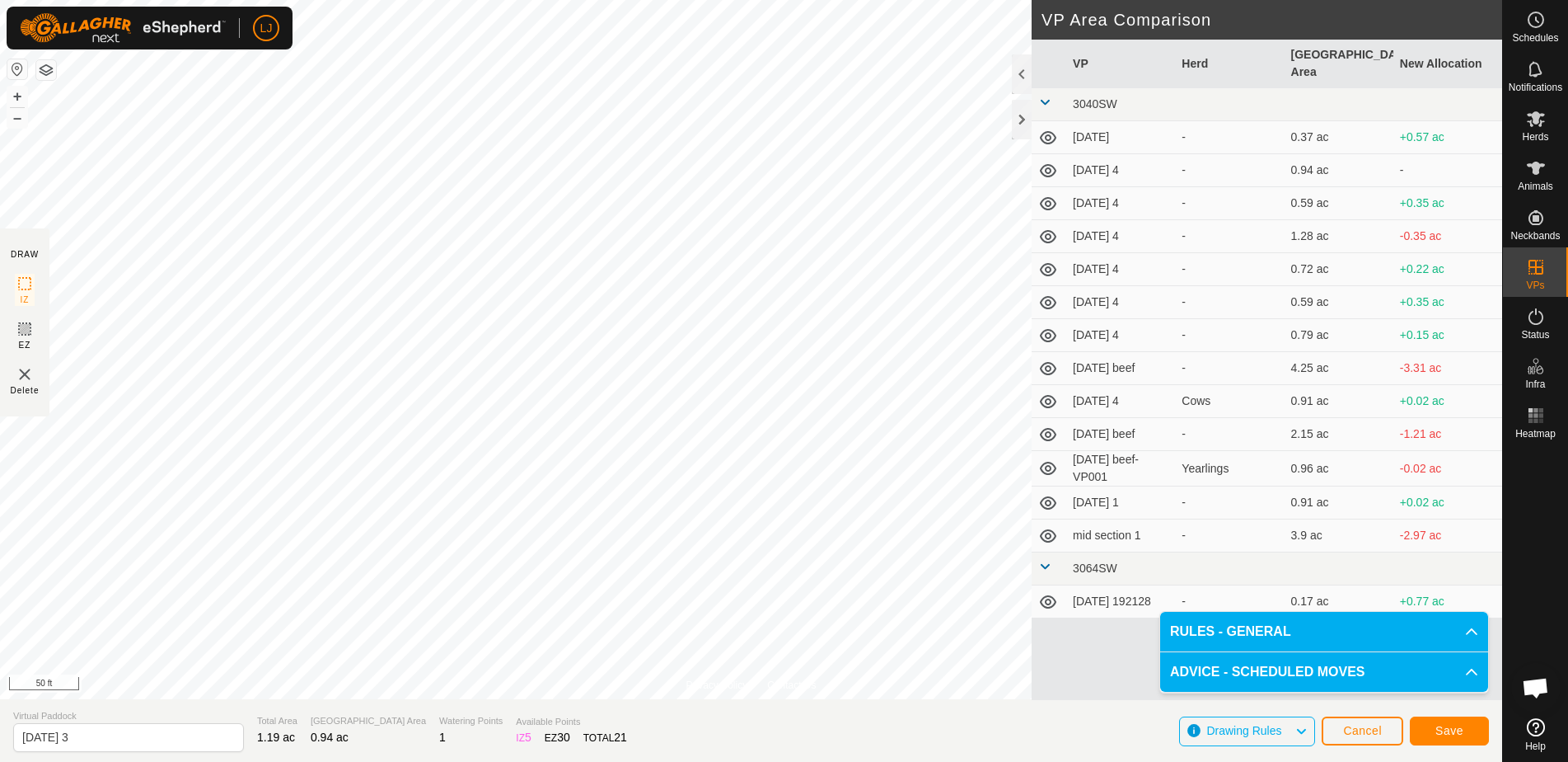
drag, startPoint x: 1501, startPoint y: 728, endPoint x: 1476, endPoint y: 731, distance: 25.2
click at [1500, 729] on section "Virtual Paddock 2025-10-01 3 Total Area 1.19 ac Grazing Area 0.94 ac Watering P…" at bounding box center [751, 730] width 1502 height 62
click at [1465, 730] on button "Save" at bounding box center [1449, 730] width 79 height 29
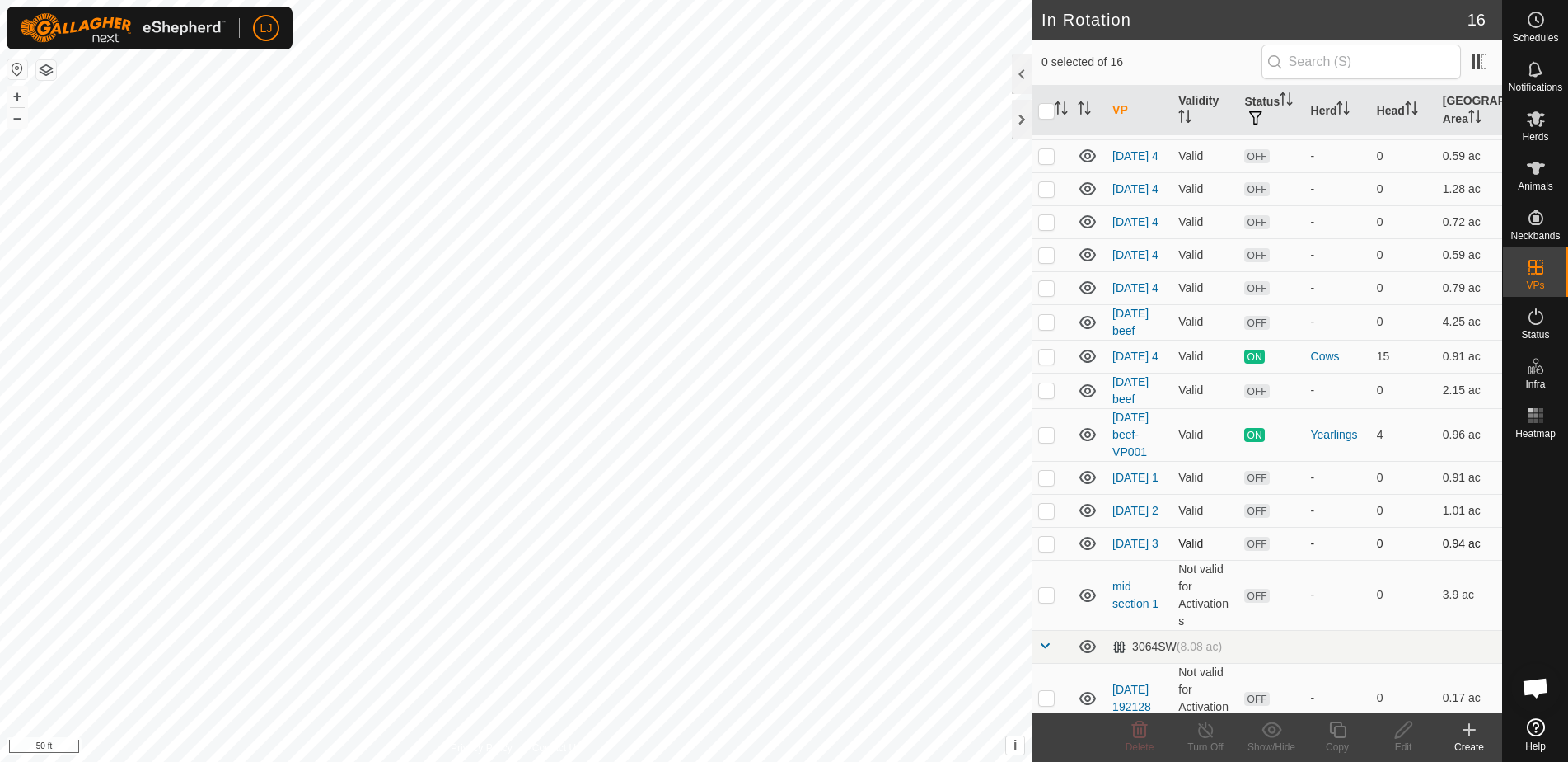
scroll to position [99, 0]
click at [1049, 546] on p-checkbox at bounding box center [1047, 539] width 17 height 13
checkbox input "true"
click at [1327, 736] on icon at bounding box center [1337, 729] width 20 height 19
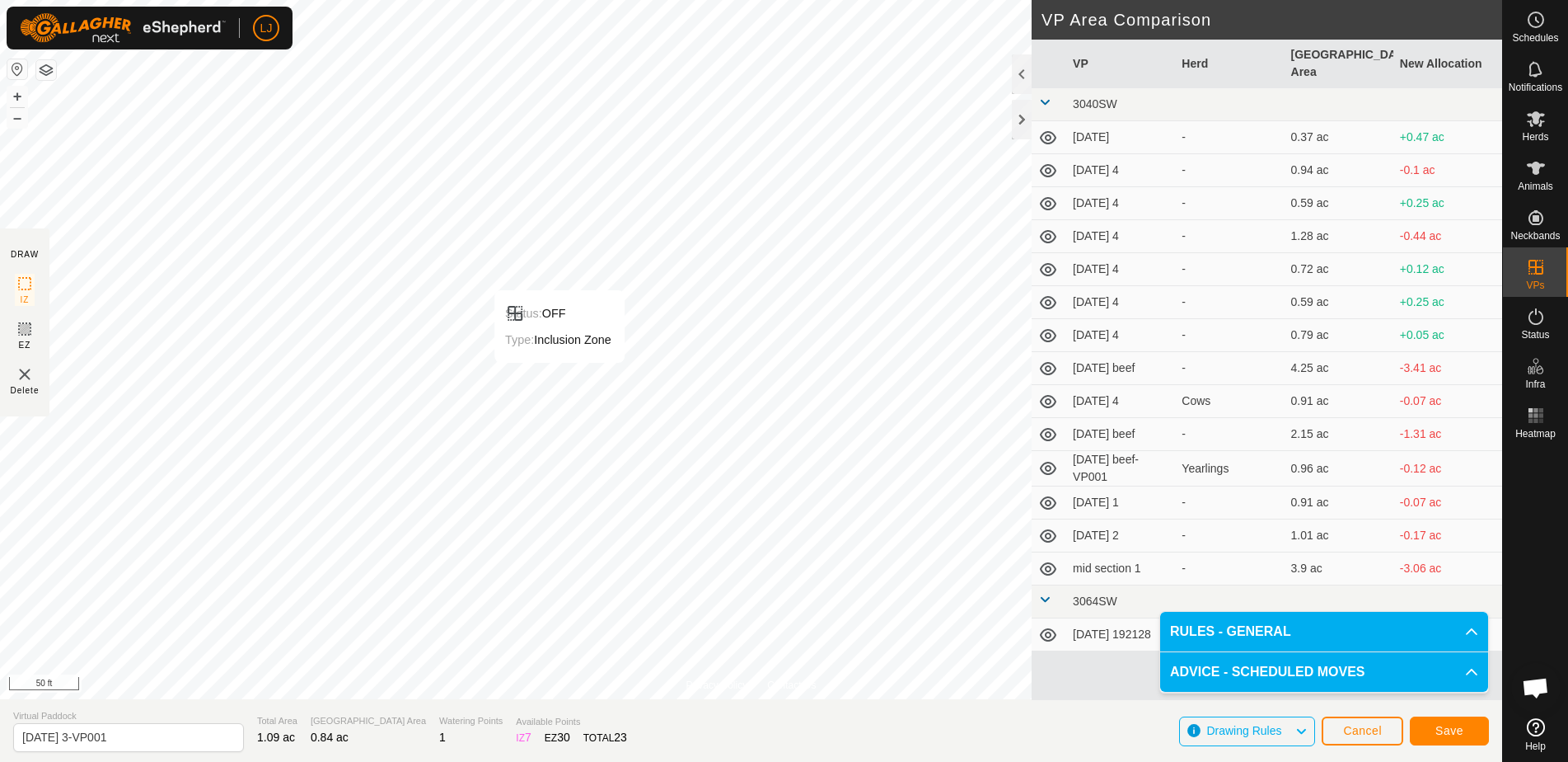
click at [559, 379] on div "LJ Schedules Notifications Herds Animals Neckbands VPs Status Infra Heatmap Hel…" at bounding box center [784, 381] width 1568 height 762
drag, startPoint x: 101, startPoint y: 740, endPoint x: 208, endPoint y: 742, distance: 107.0
click at [208, 742] on section "Virtual Paddock 2025-10-01 3-VP001 Total Area 1.26 ac Grazing Area 0.99 ac Wate…" at bounding box center [751, 730] width 1502 height 62
type input "2025-10-01 4"
click at [1437, 729] on span "Save" at bounding box center [1449, 730] width 28 height 13
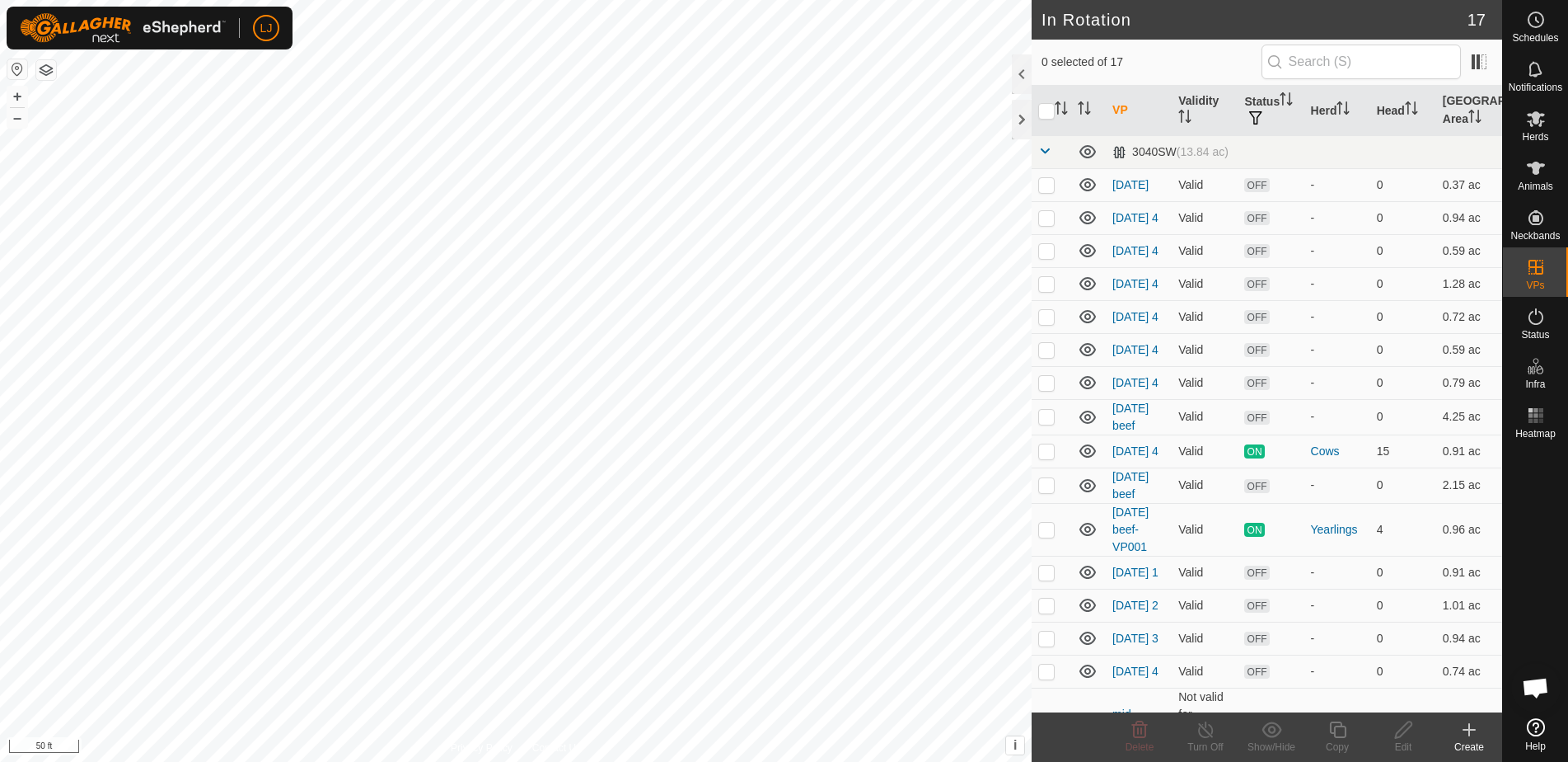
click at [1526, 33] on span "Schedules" at bounding box center [1535, 37] width 46 height 10
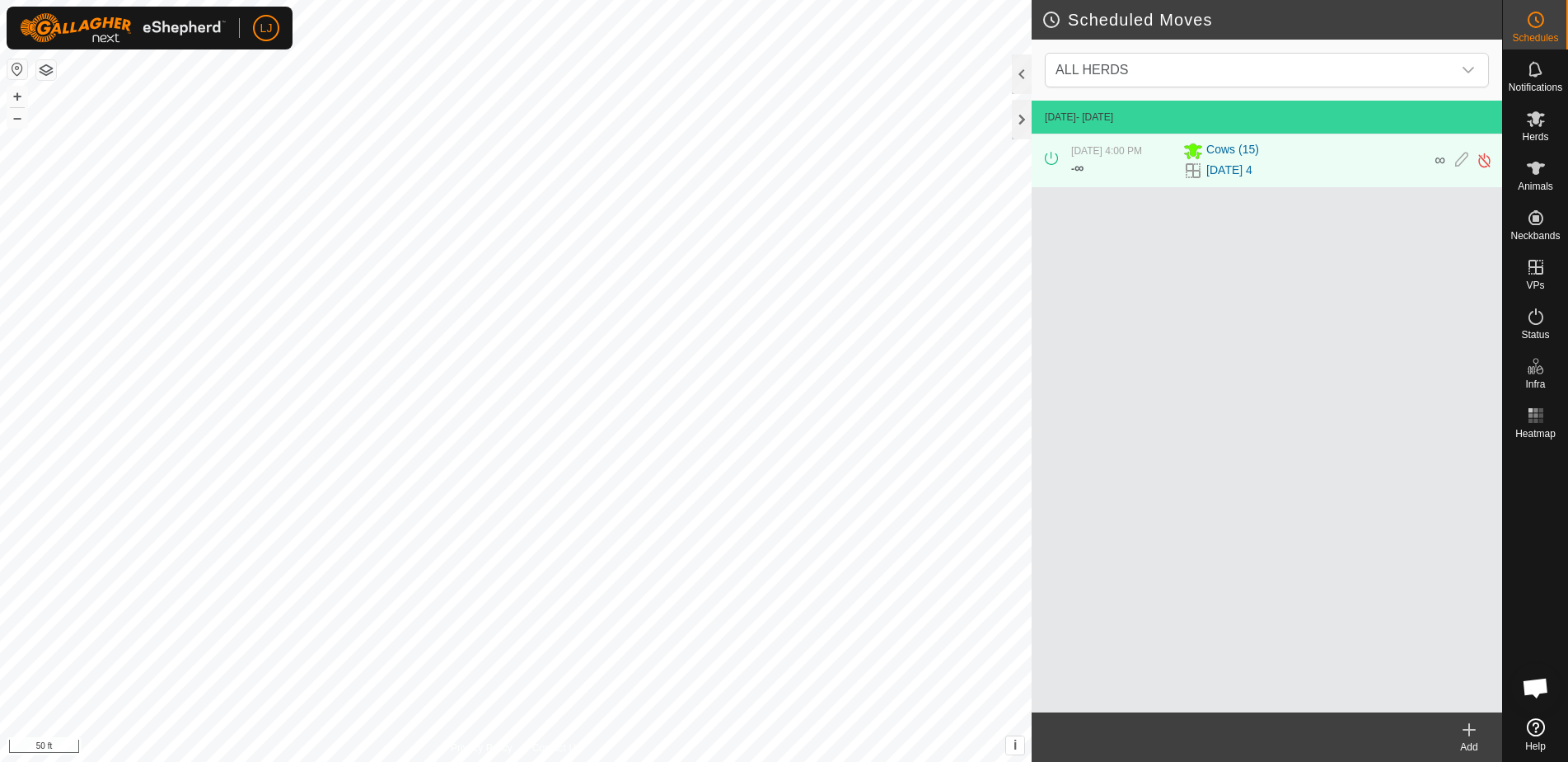
click at [1472, 735] on icon at bounding box center [1469, 729] width 19 height 19
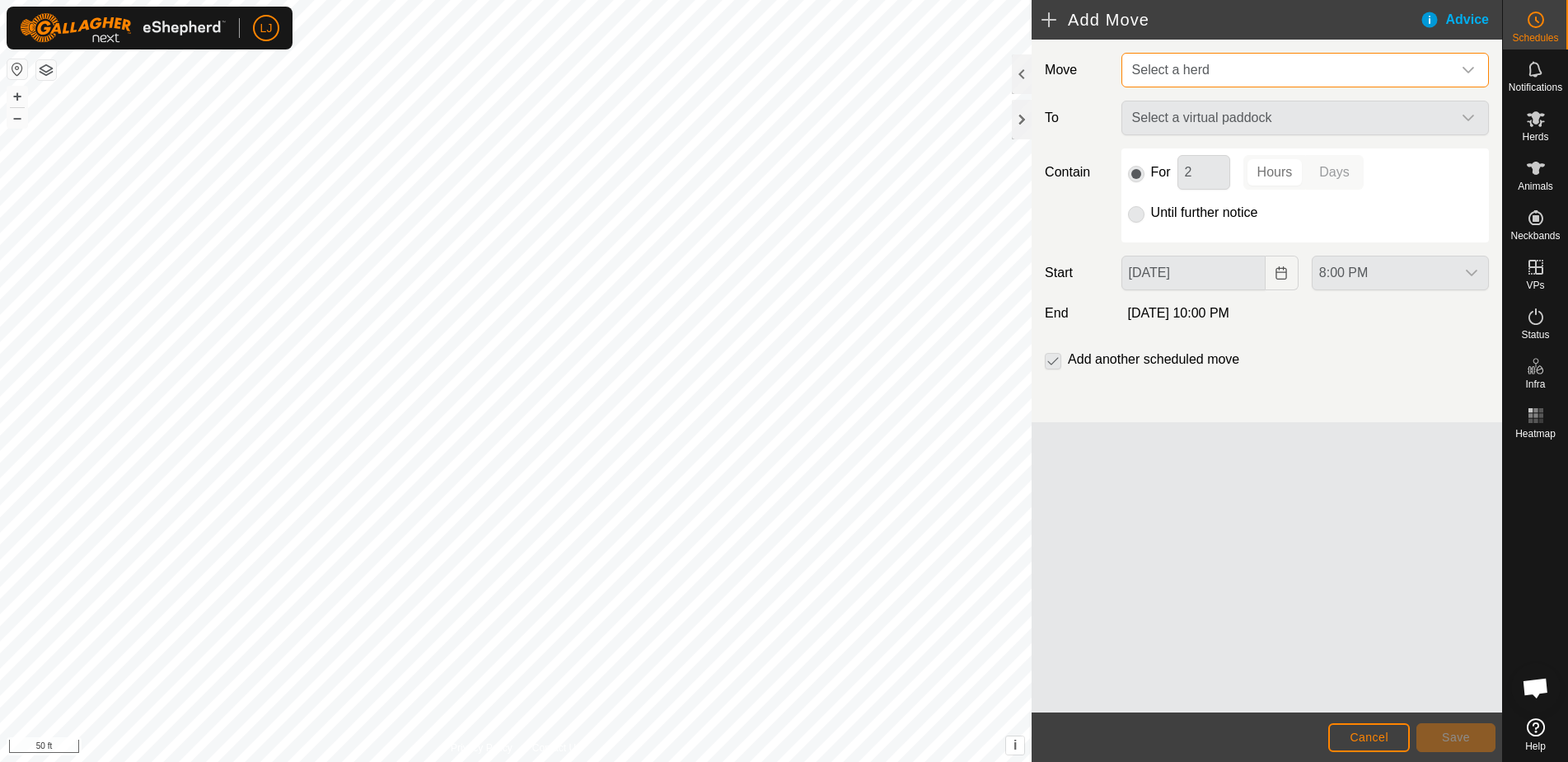
click at [1202, 65] on span "Select a herd" at bounding box center [1171, 70] width 77 height 14
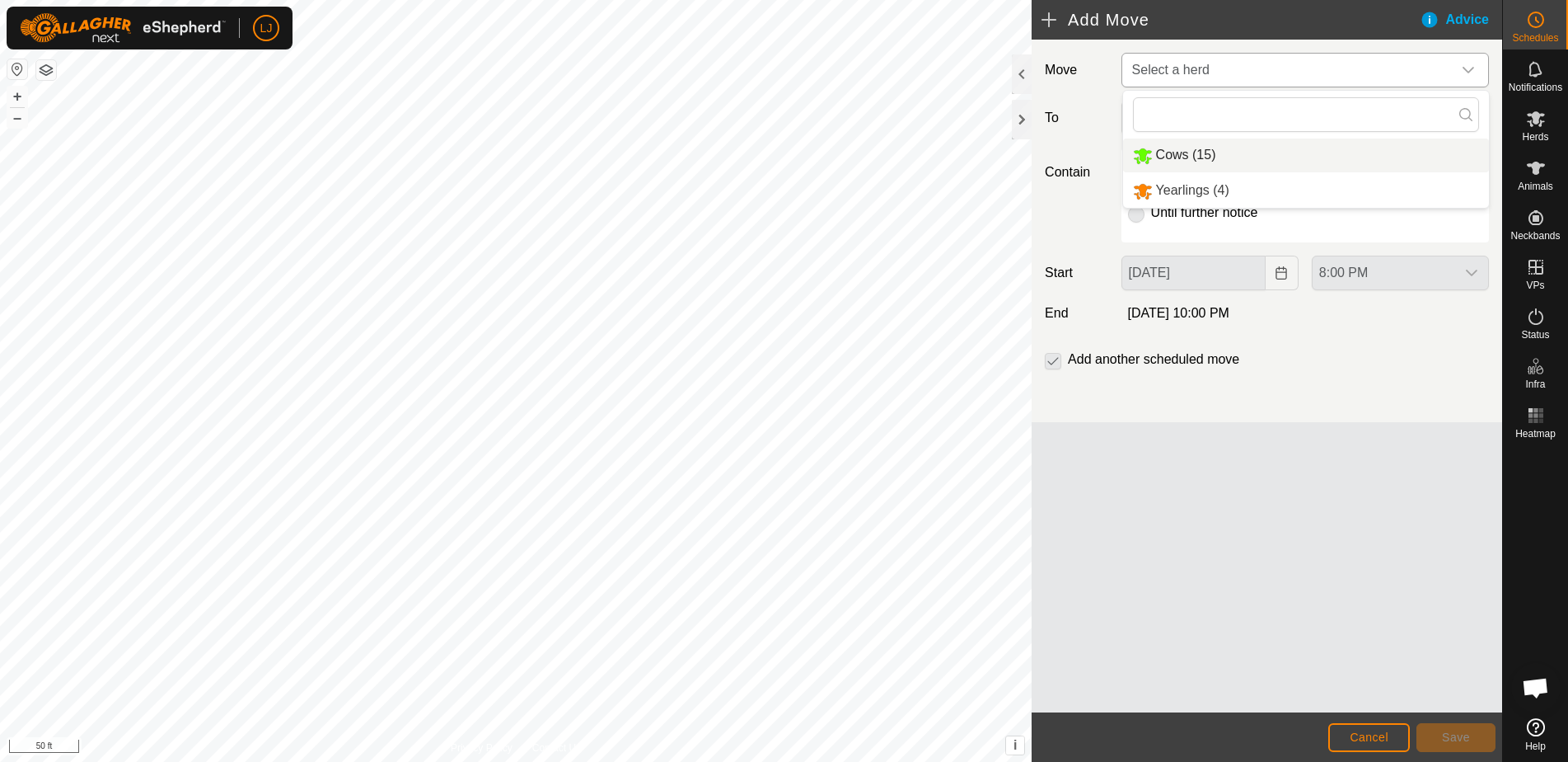
click at [1222, 151] on li "Cows (15)" at bounding box center [1306, 155] width 366 height 33
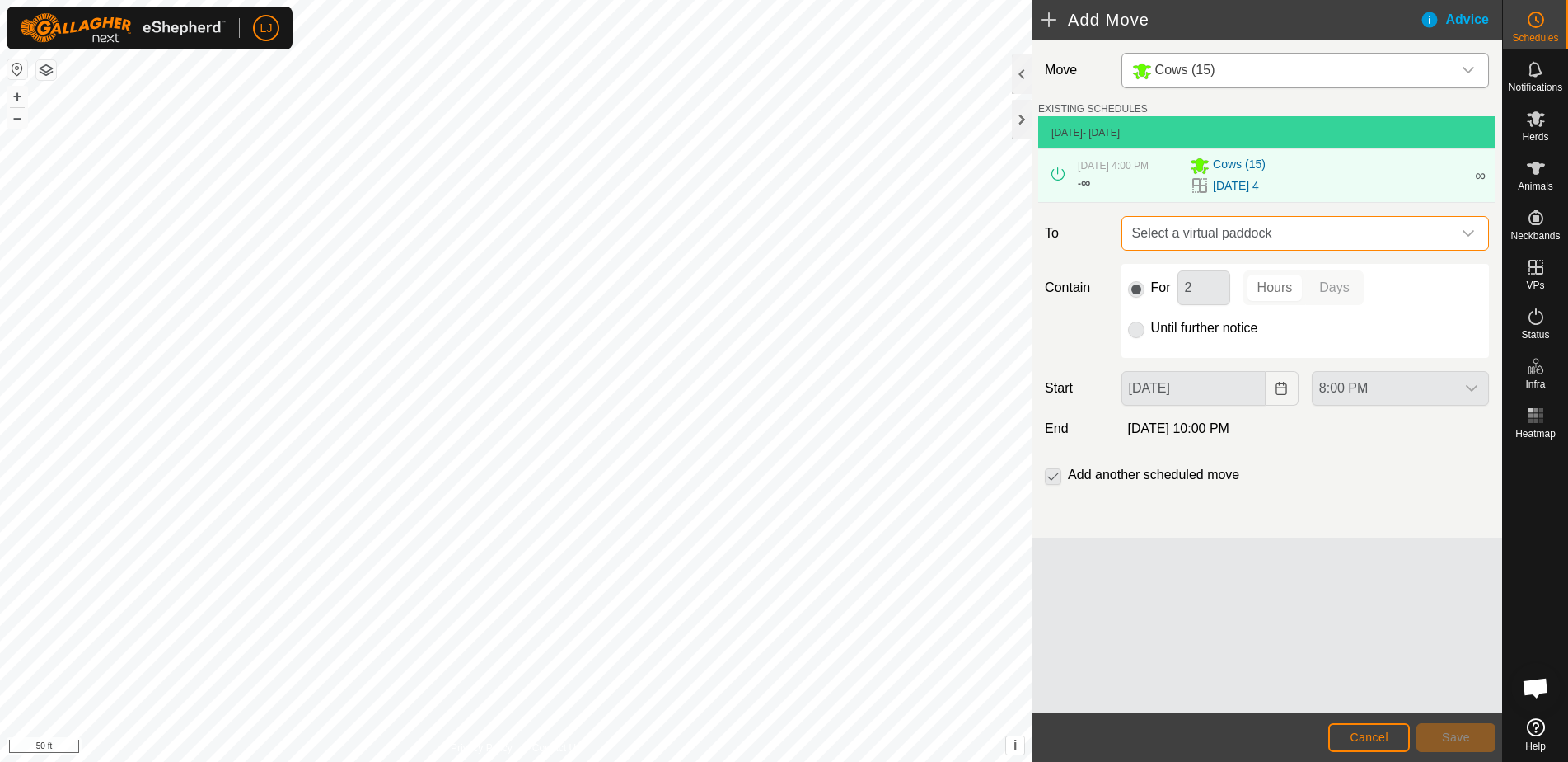
click at [1337, 236] on span "Select a virtual paddock" at bounding box center [1288, 232] width 326 height 33
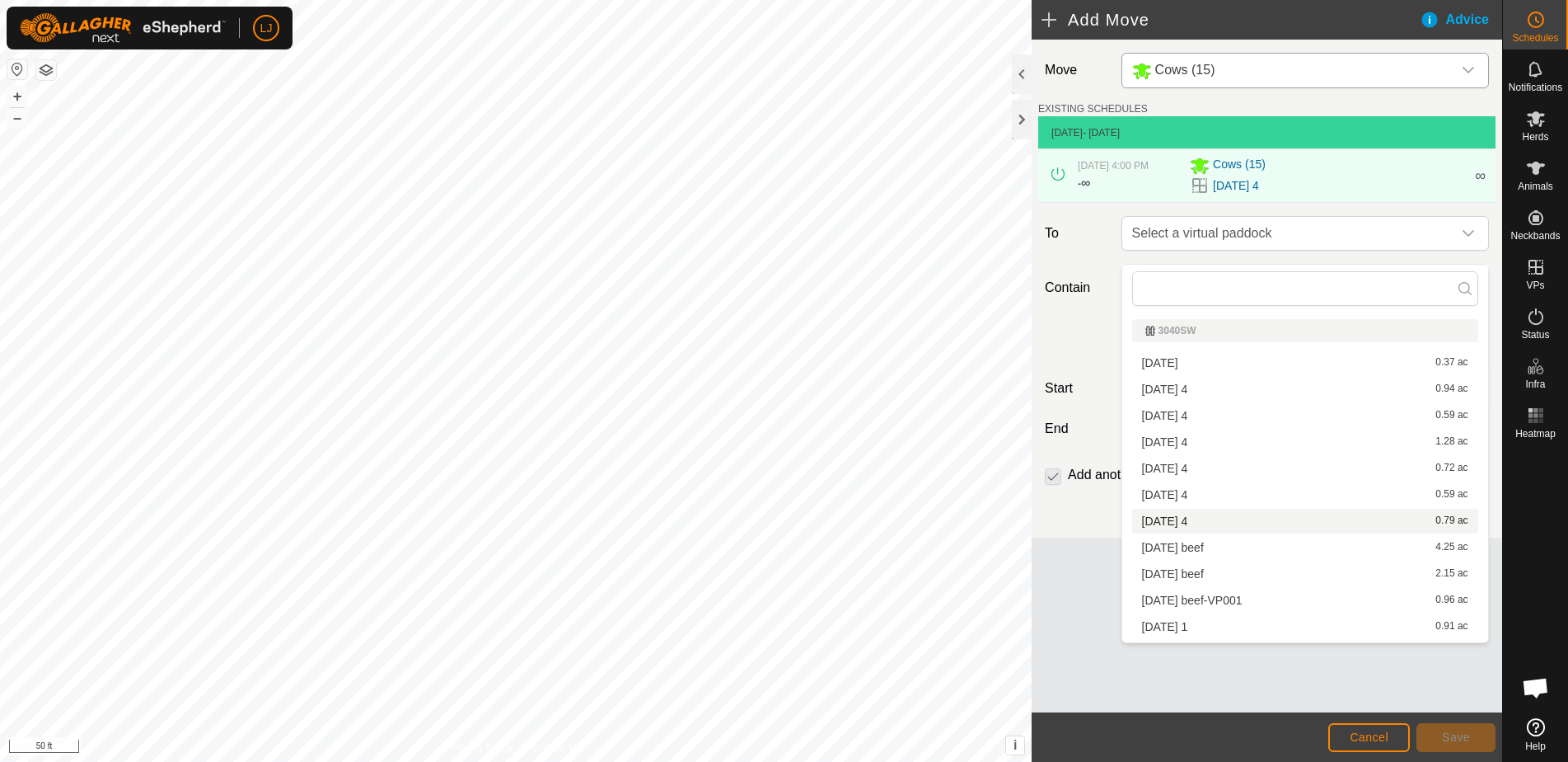
click at [1225, 621] on div "2025-10-01 1 0.91 ac" at bounding box center [1305, 626] width 326 height 11
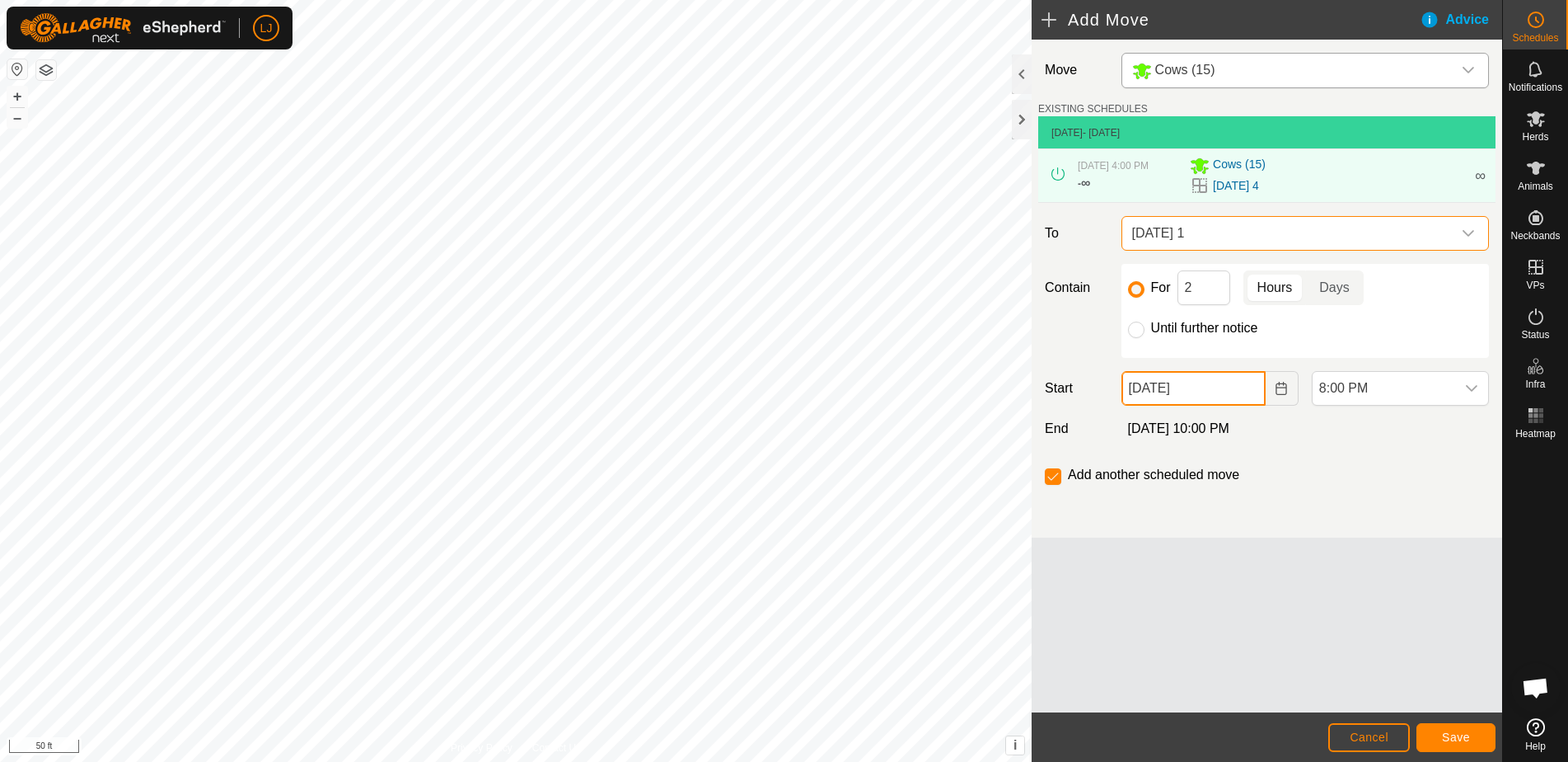
click at [1232, 404] on input "[DATE]" at bounding box center [1193, 388] width 144 height 34
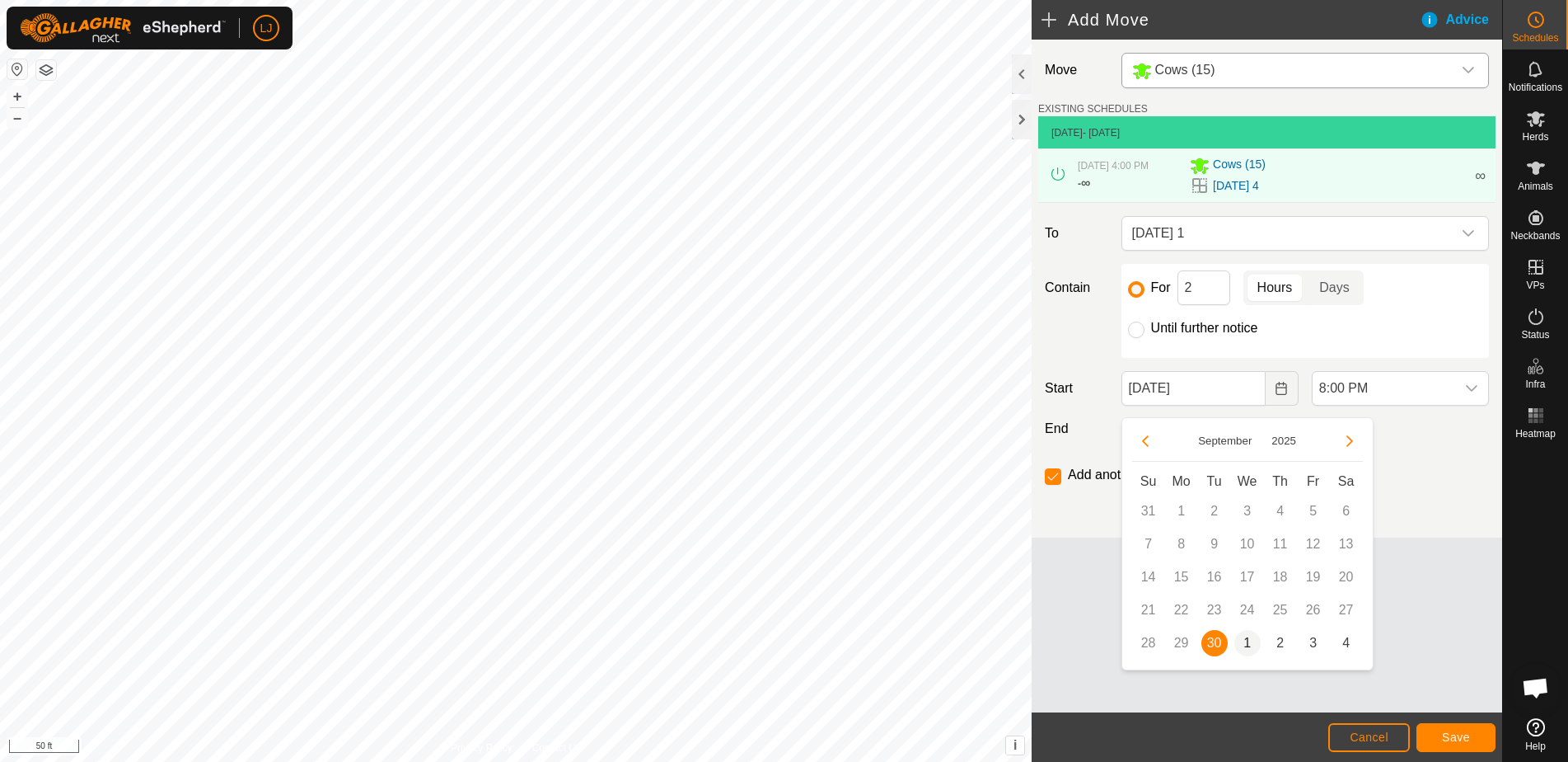
click at [1236, 641] on span "1" at bounding box center [1248, 643] width 26 height 26
type input "Oct 01, 2025"
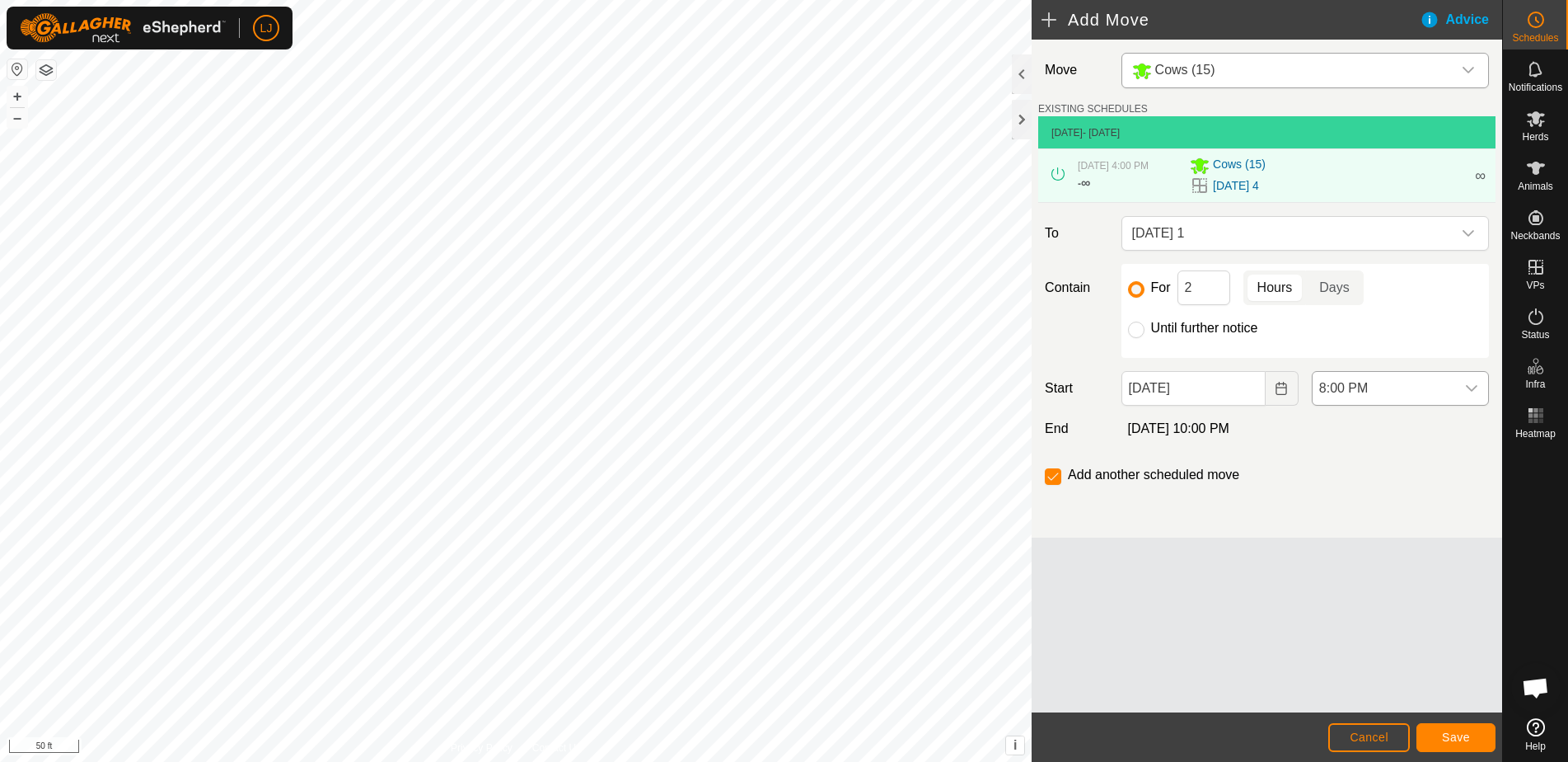
click at [1402, 401] on span "8:00 PM" at bounding box center [1384, 388] width 142 height 33
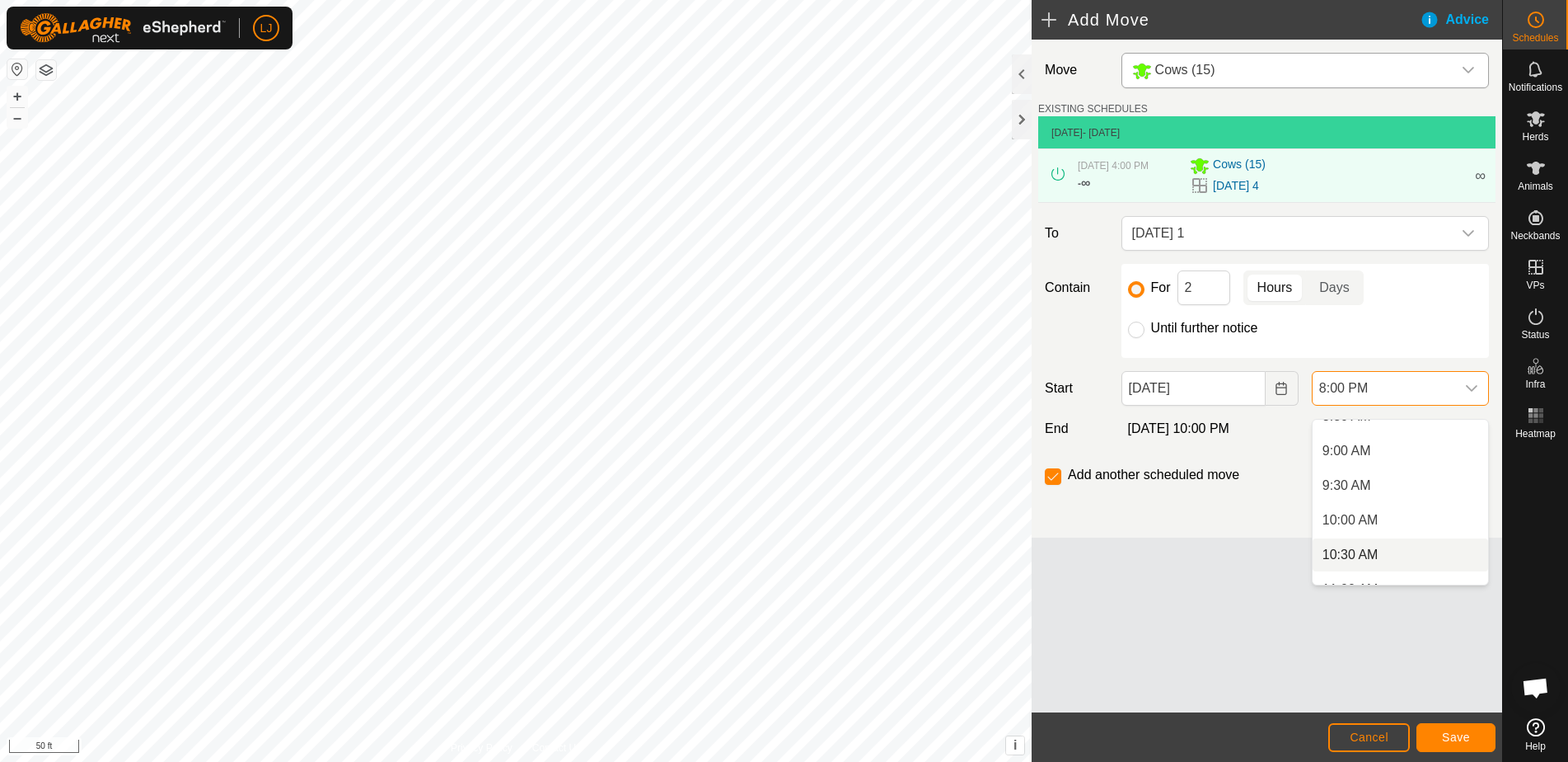
scroll to position [570, 0]
click at [1410, 557] on li "10:00 AM" at bounding box center [1401, 558] width 176 height 33
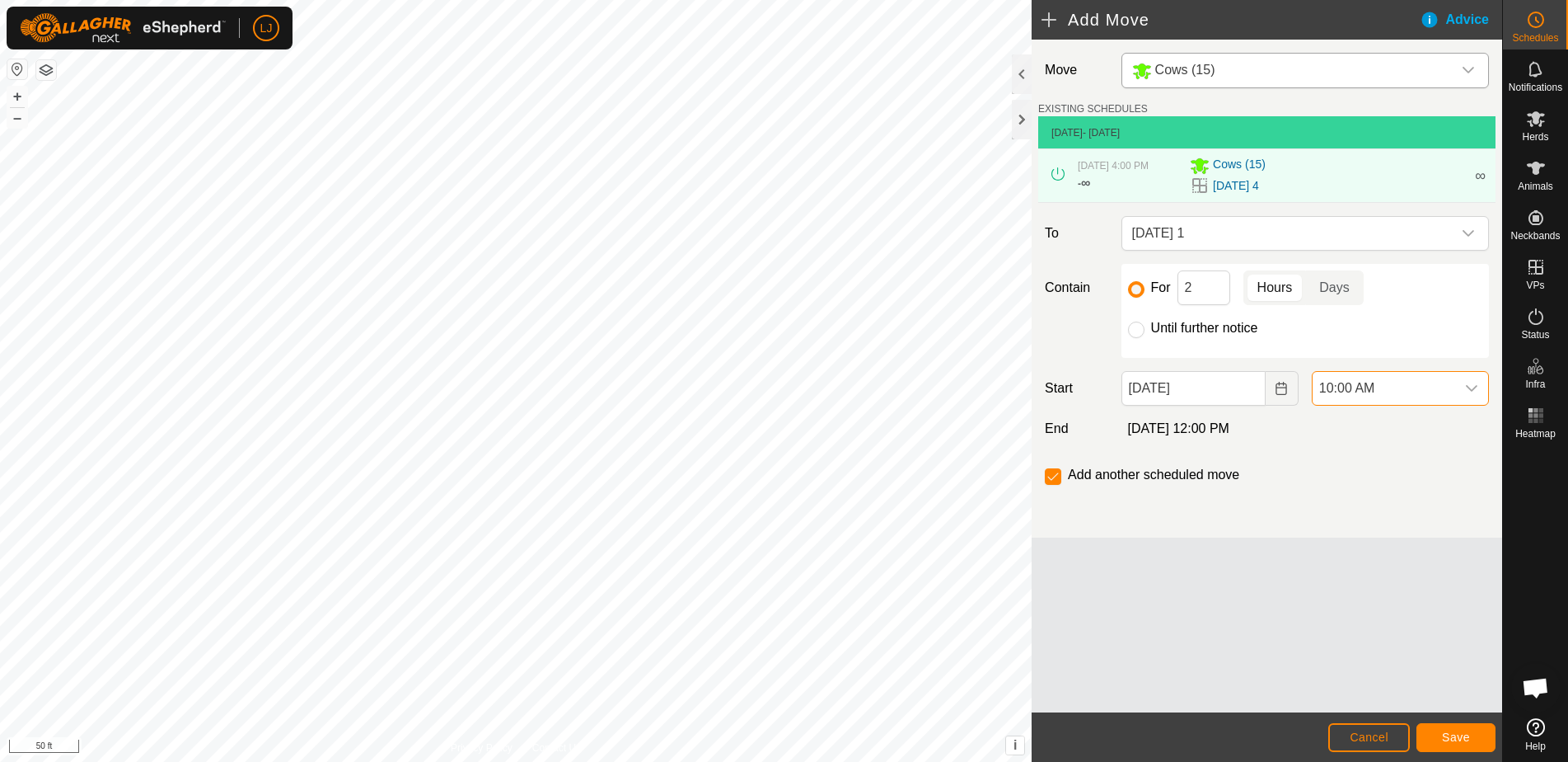
scroll to position [1253, 0]
click at [1465, 739] on span "Save" at bounding box center [1456, 736] width 28 height 13
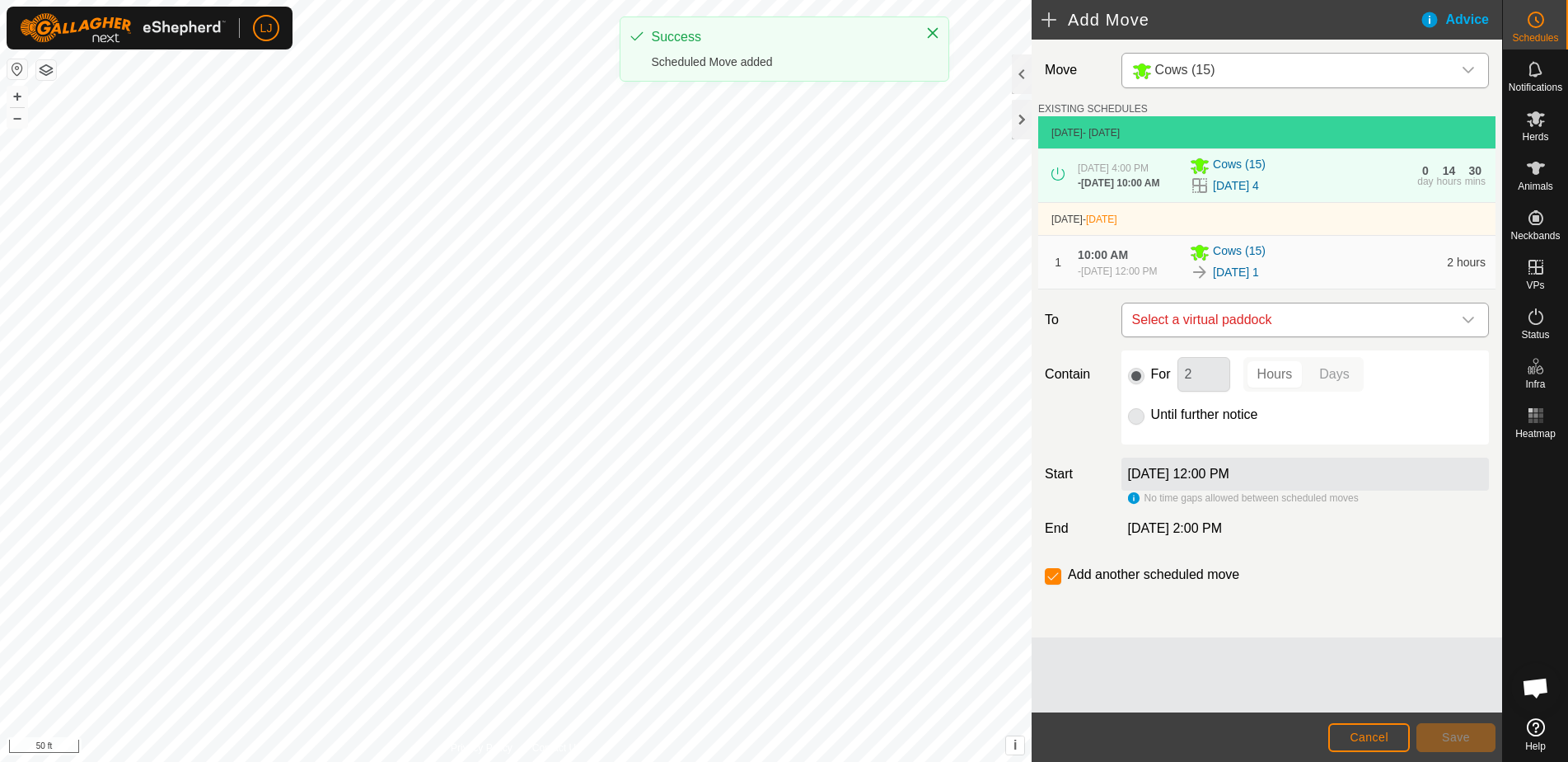
click at [1296, 336] on span "Select a virtual paddock" at bounding box center [1288, 319] width 326 height 33
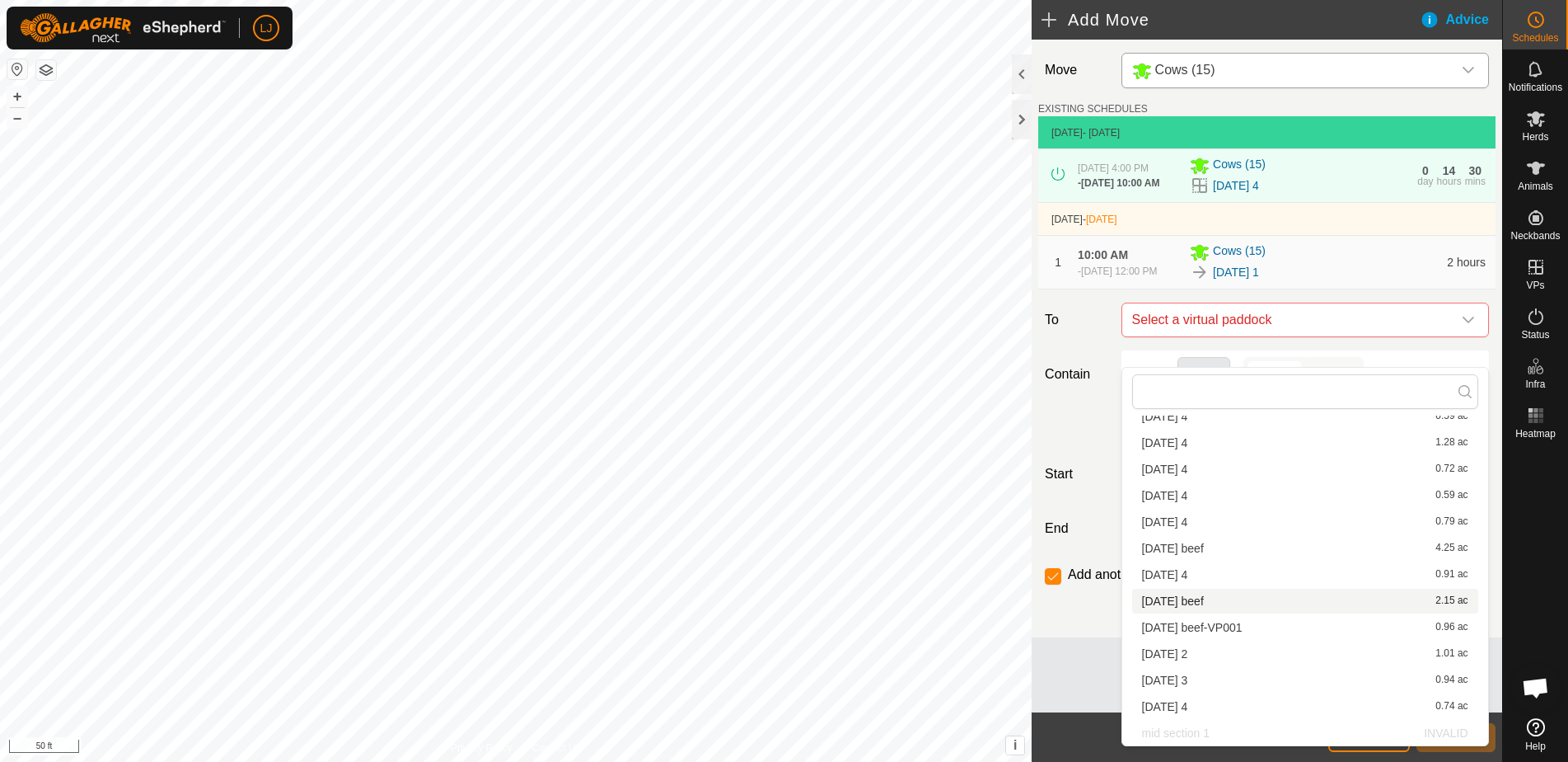
scroll to position [102, 0]
click at [1230, 643] on li "2025-10-01 2 1.01 ac" at bounding box center [1305, 654] width 346 height 25
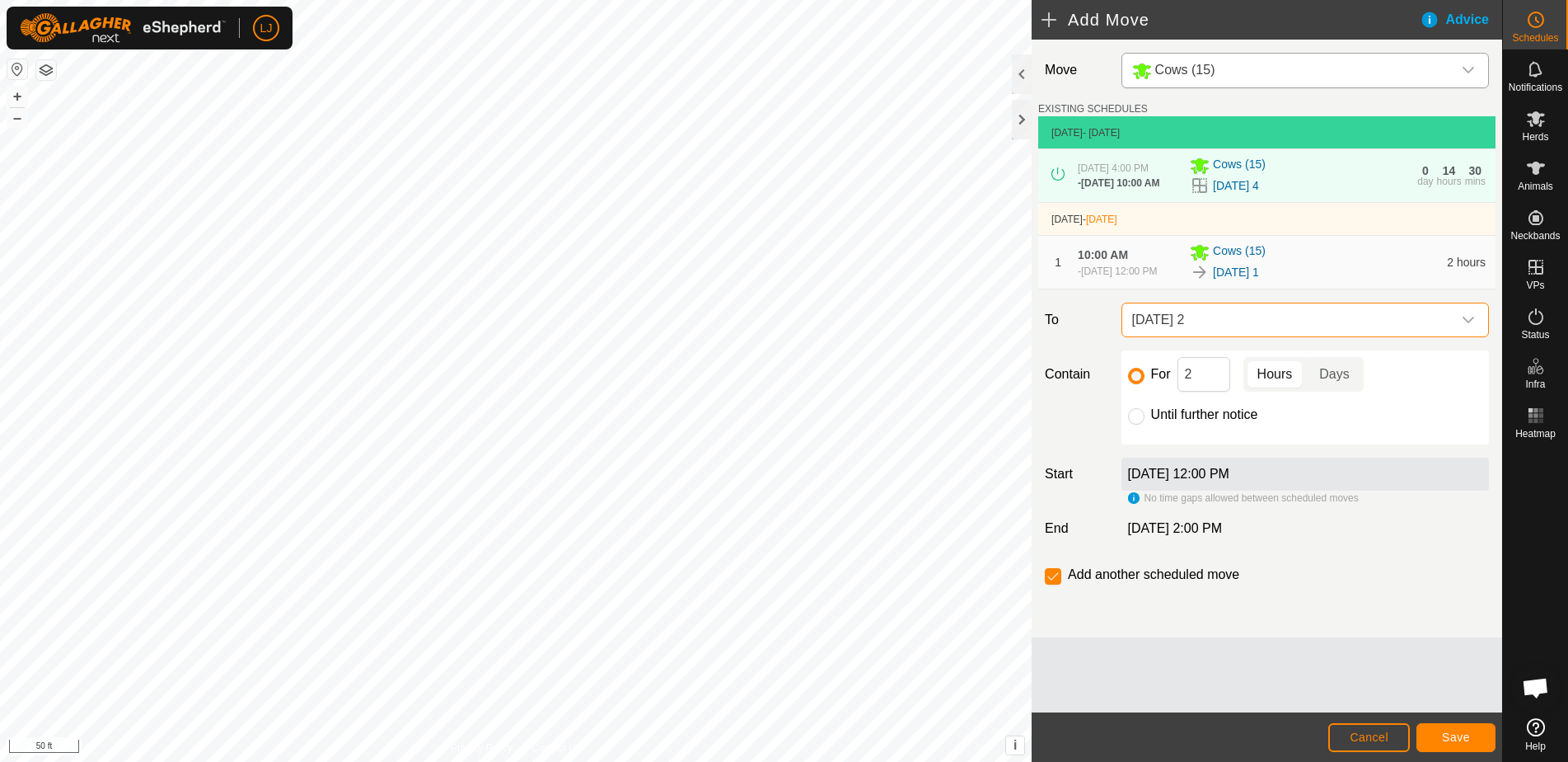
click at [1456, 744] on button "Save" at bounding box center [1456, 737] width 79 height 29
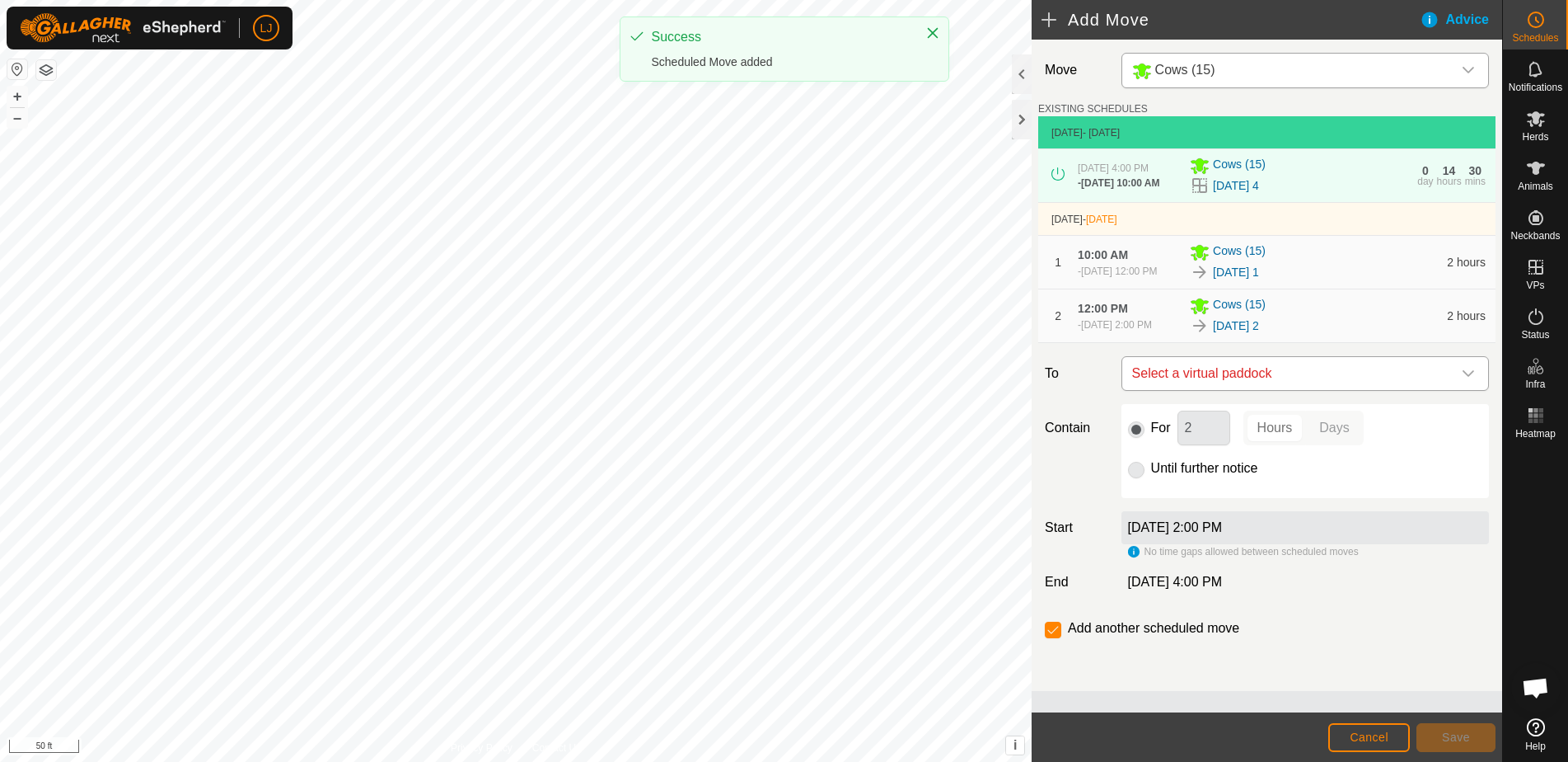
click at [1287, 390] on span "Select a virtual paddock" at bounding box center [1288, 373] width 326 height 33
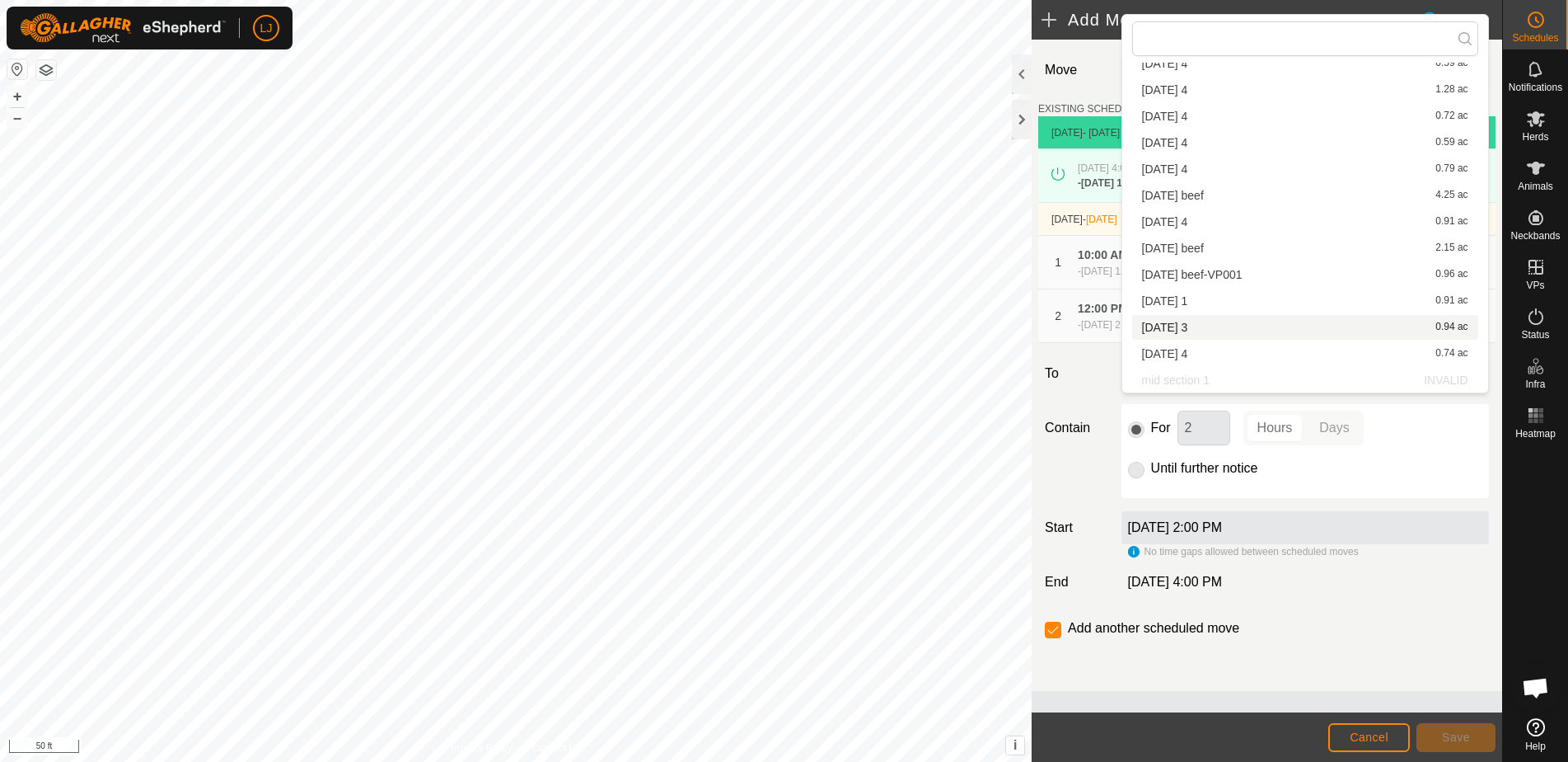
click at [1221, 332] on li "2025-10-01 3 0.94 ac" at bounding box center [1305, 327] width 346 height 25
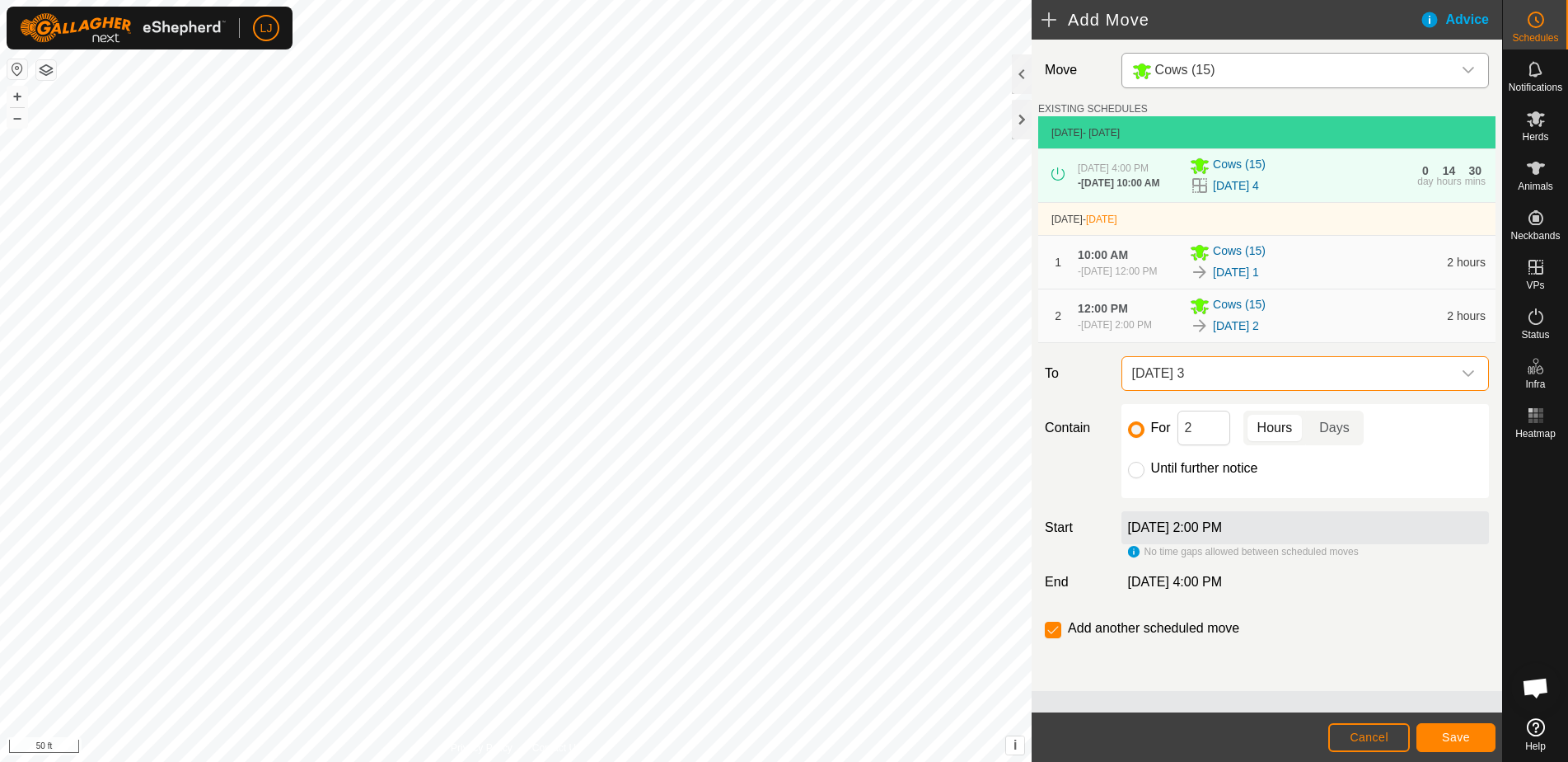
click at [1454, 740] on span "Save" at bounding box center [1456, 736] width 28 height 13
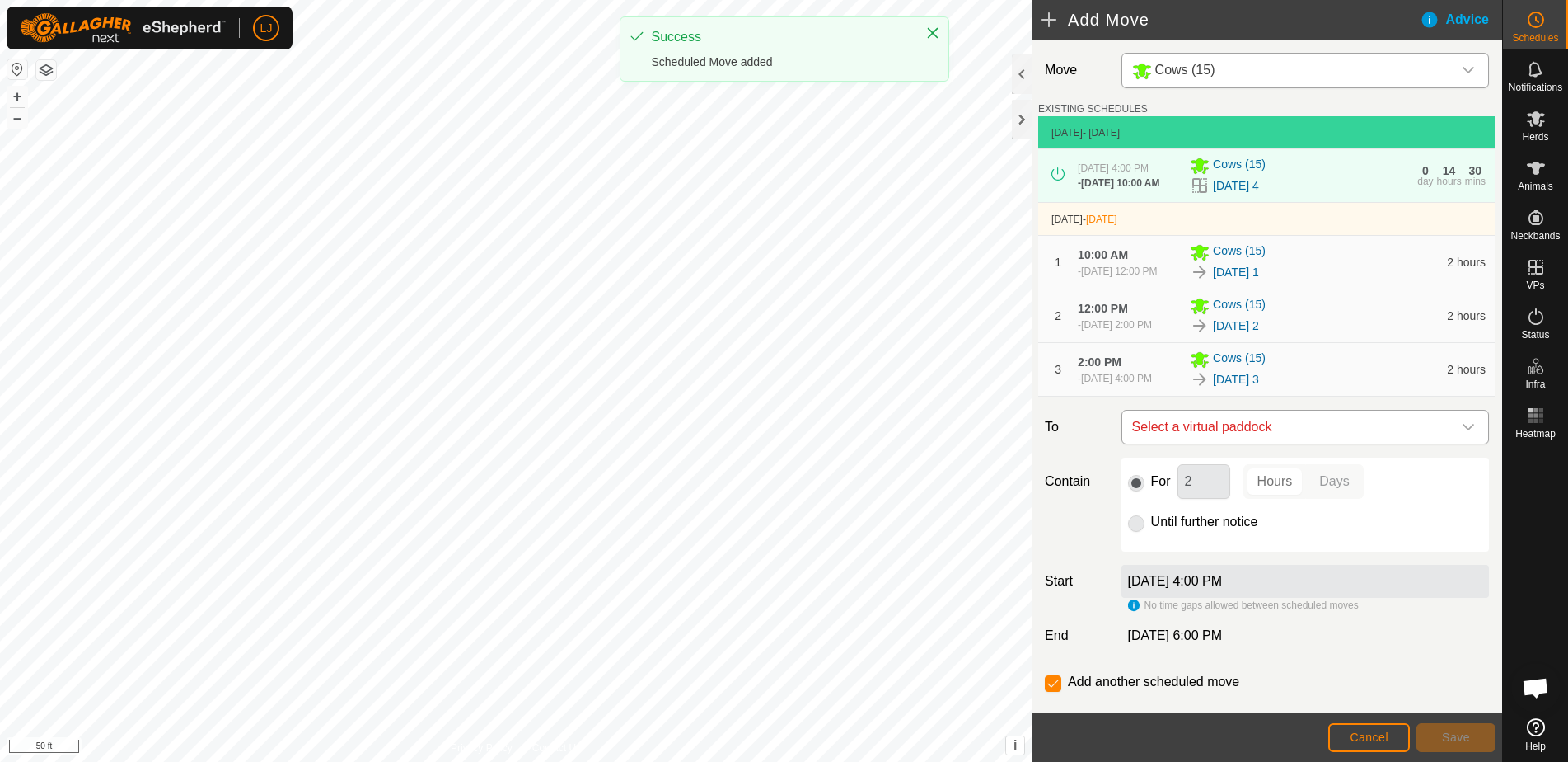
click at [1264, 443] on span "Select a virtual paddock" at bounding box center [1288, 427] width 326 height 33
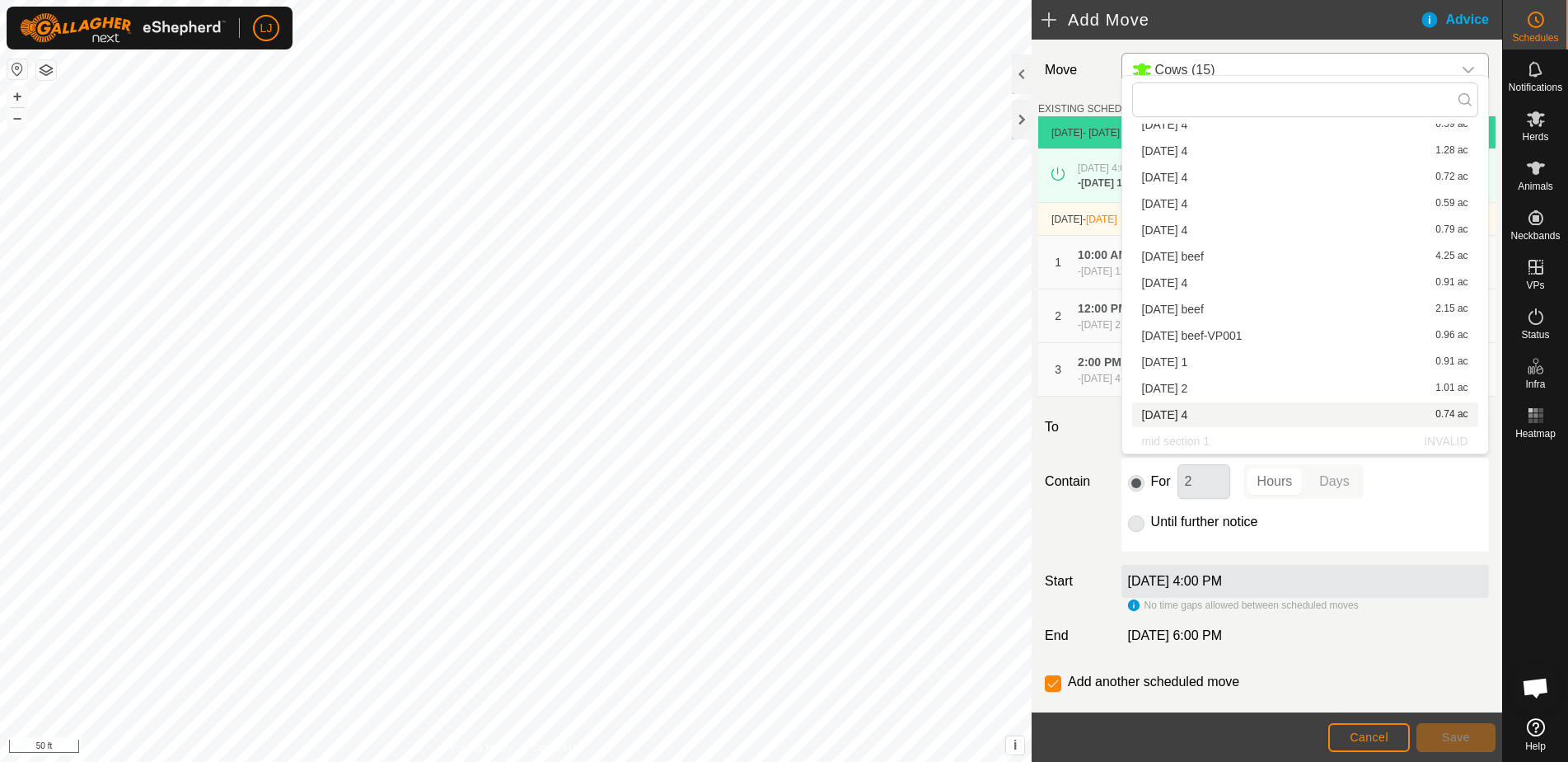
click at [1244, 412] on li "2025-10-01 4 0.74 ac" at bounding box center [1305, 414] width 346 height 25
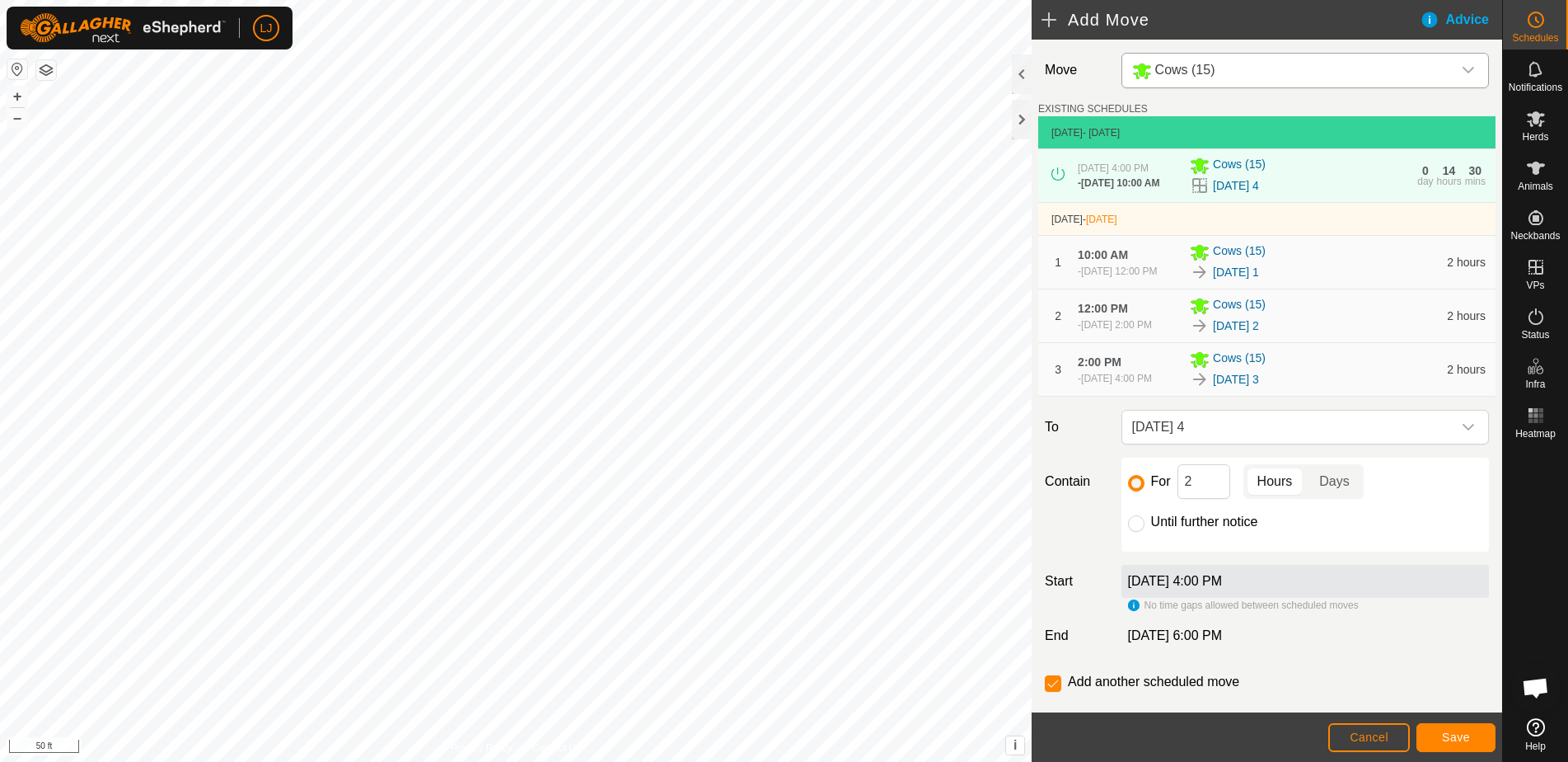
click at [1174, 529] on label "Until further notice" at bounding box center [1205, 522] width 107 height 13
click at [1144, 531] on input "Until further notice" at bounding box center [1136, 524] width 17 height 17
radio input "true"
checkbox input "false"
click at [1462, 736] on span "Save" at bounding box center [1456, 736] width 28 height 13
